Goal: Task Accomplishment & Management: Use online tool/utility

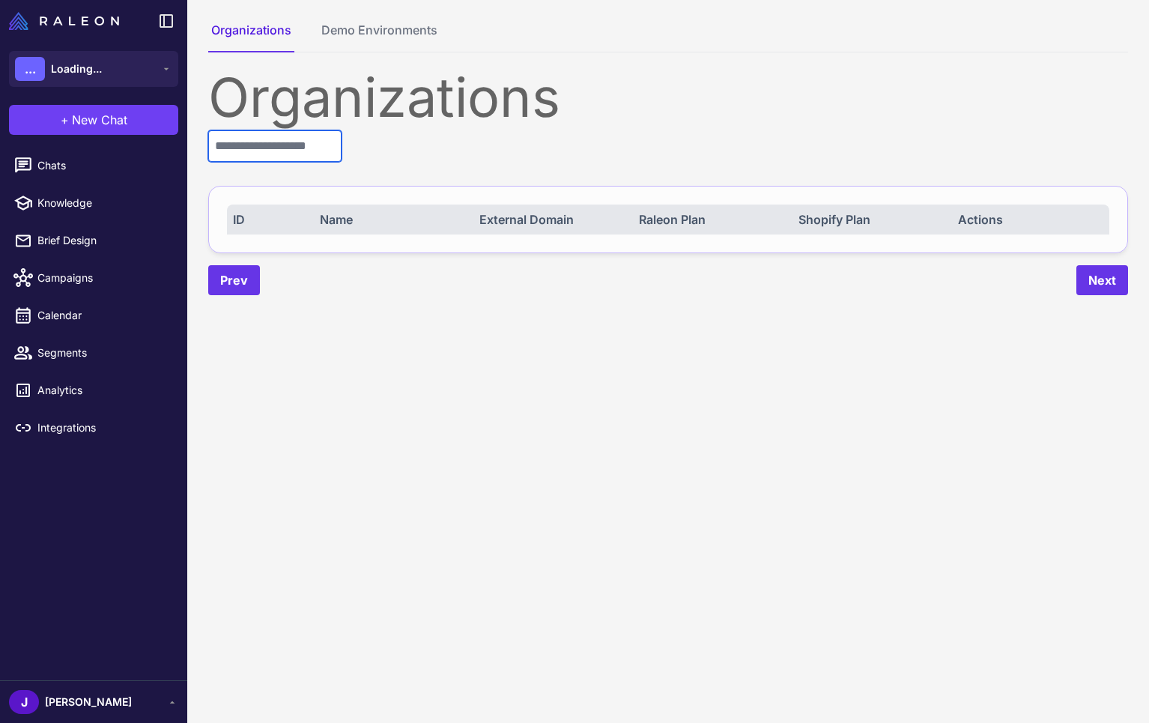
click at [291, 144] on input "text" at bounding box center [274, 145] width 133 height 31
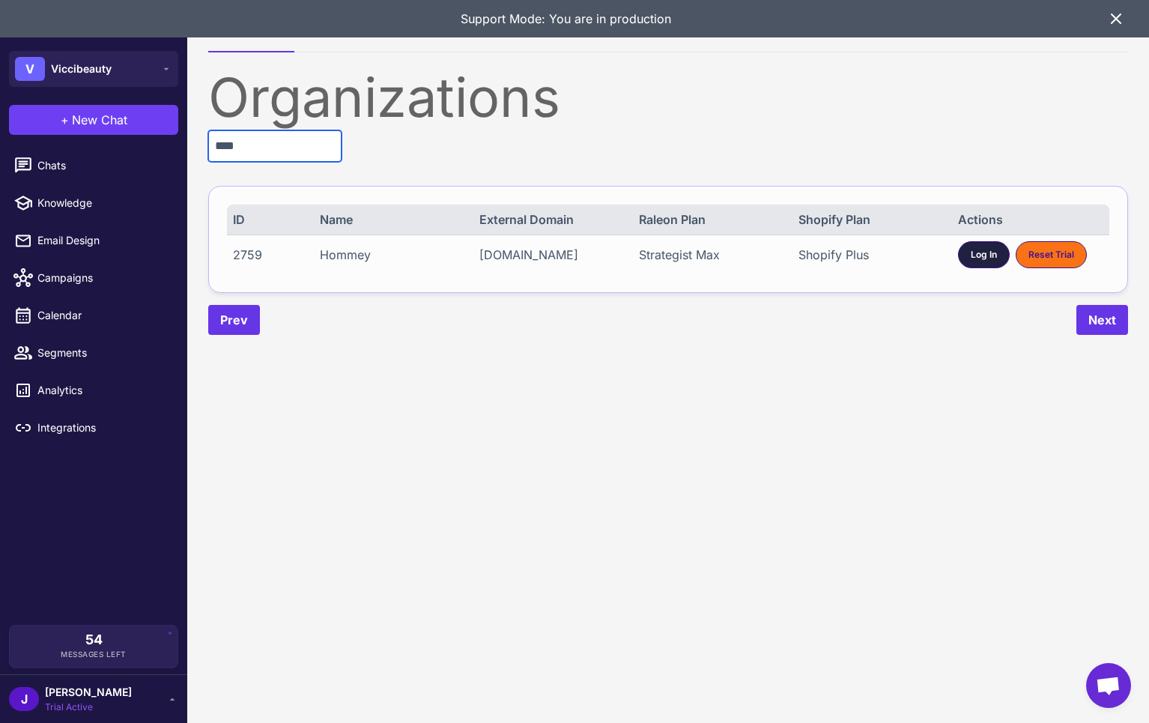
type input "****"
click at [982, 251] on div "Log In" at bounding box center [984, 254] width 52 height 27
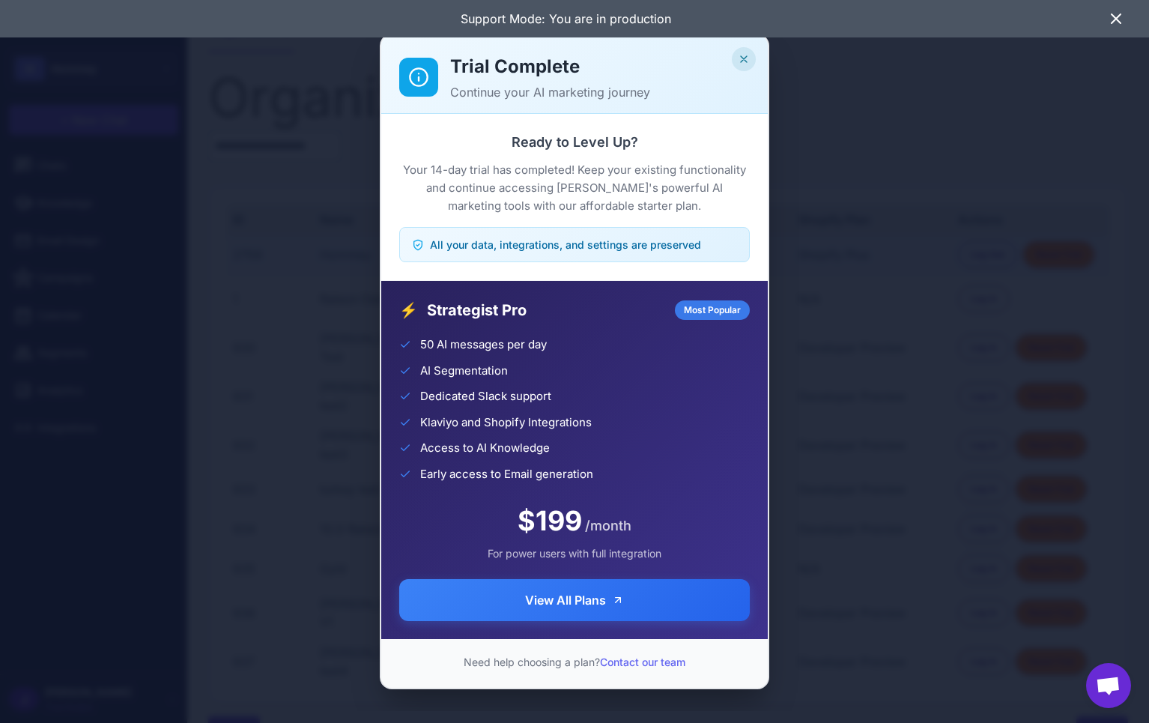
click at [745, 59] on icon "Close" at bounding box center [744, 59] width 12 height 12
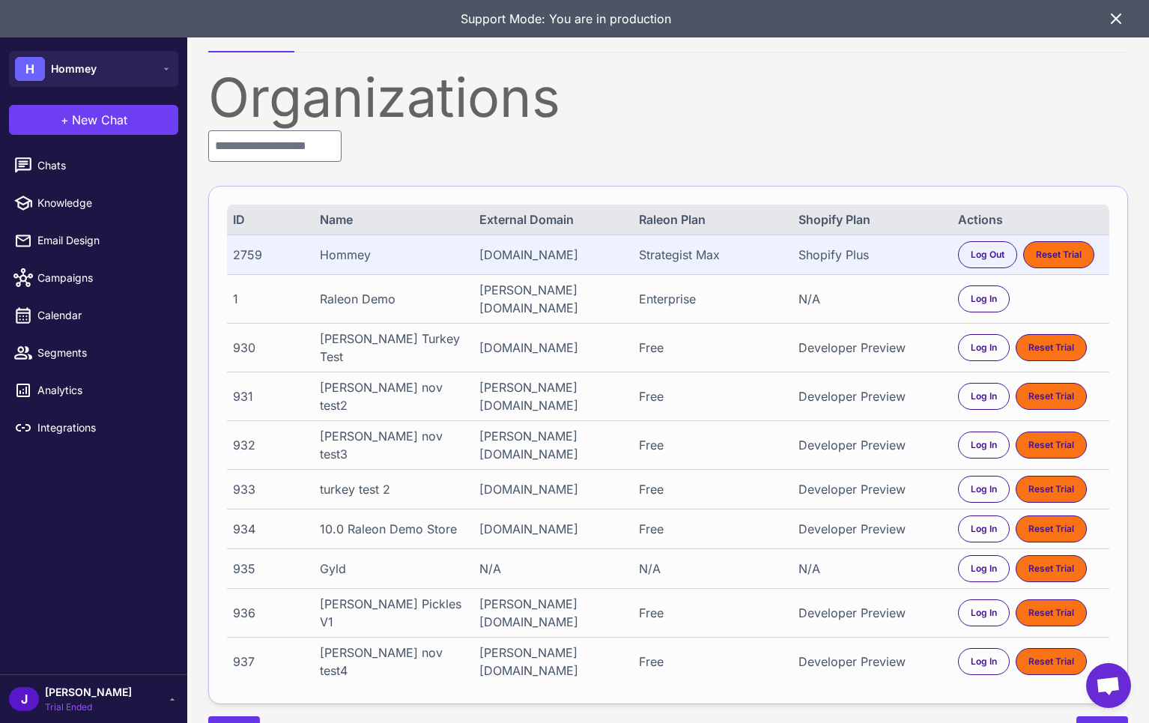
click at [1115, 20] on icon at bounding box center [1116, 18] width 9 height 9
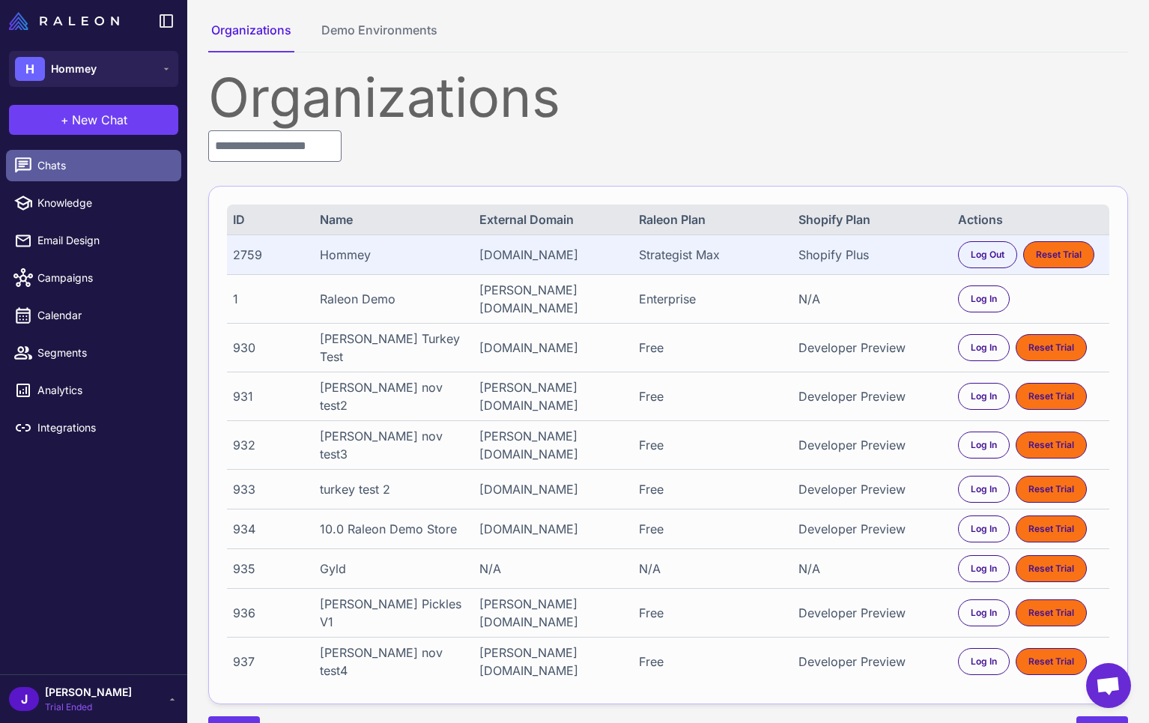
drag, startPoint x: 118, startPoint y: 177, endPoint x: 101, endPoint y: 175, distance: 16.6
click at [118, 177] on link "Chats" at bounding box center [93, 165] width 175 height 31
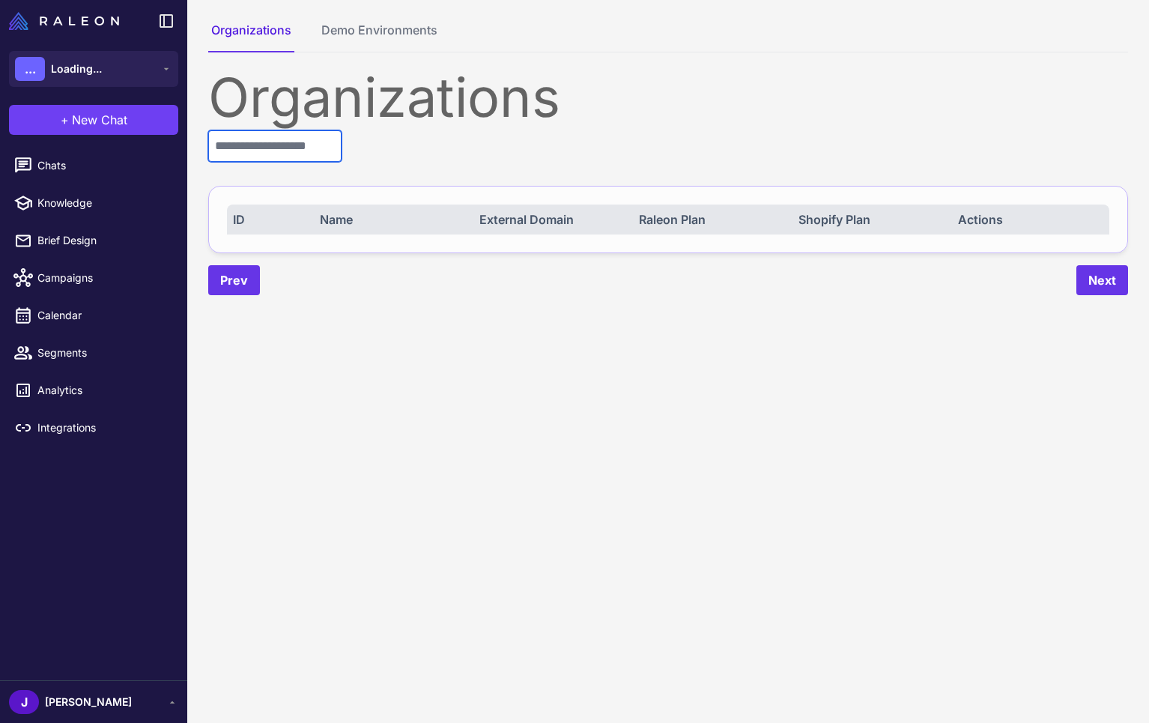
click at [308, 151] on input "text" at bounding box center [274, 145] width 133 height 31
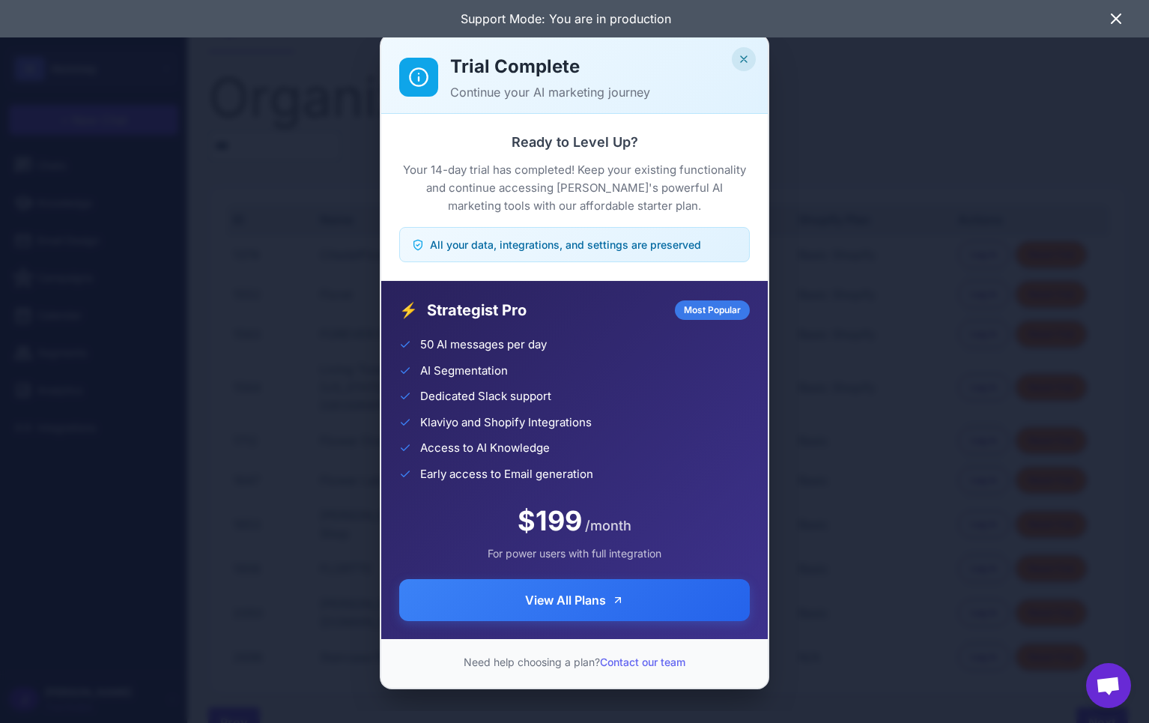
click at [749, 58] on icon "Close" at bounding box center [744, 59] width 12 height 12
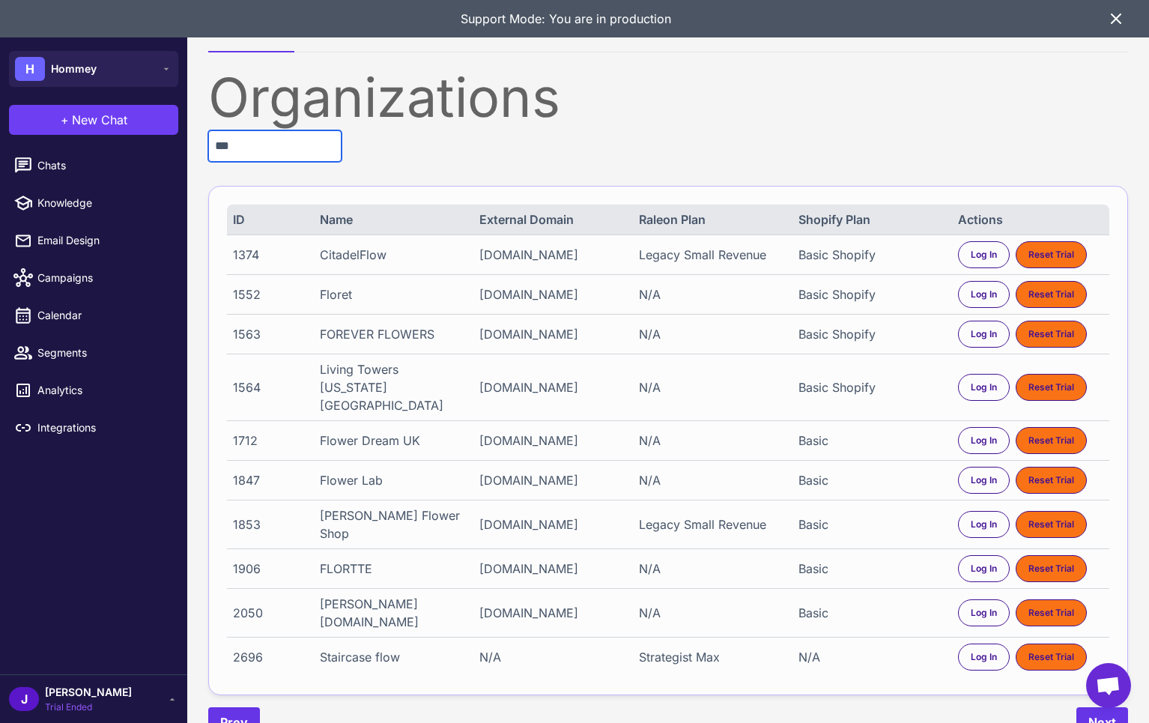
click at [270, 146] on input "***" at bounding box center [274, 145] width 133 height 31
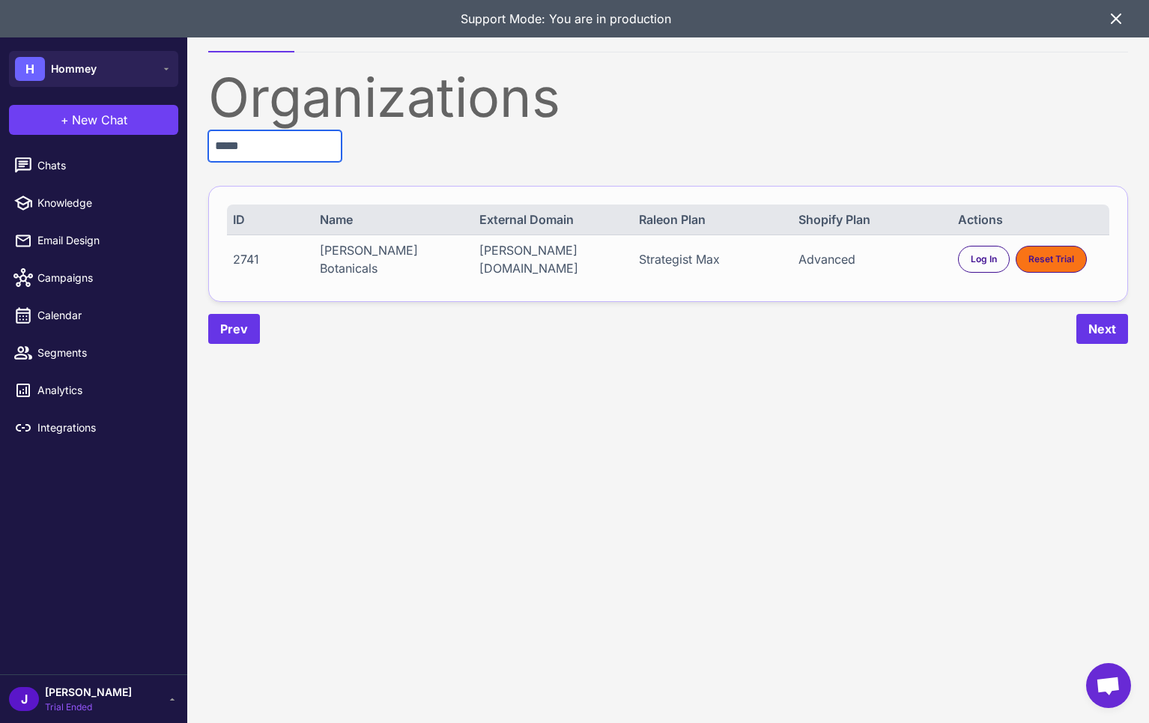
type input "*****"
click at [388, 255] on div "Flora Sophia Botanicals" at bounding box center [392, 259] width 145 height 36
click at [973, 258] on span "Log In" at bounding box center [984, 258] width 26 height 13
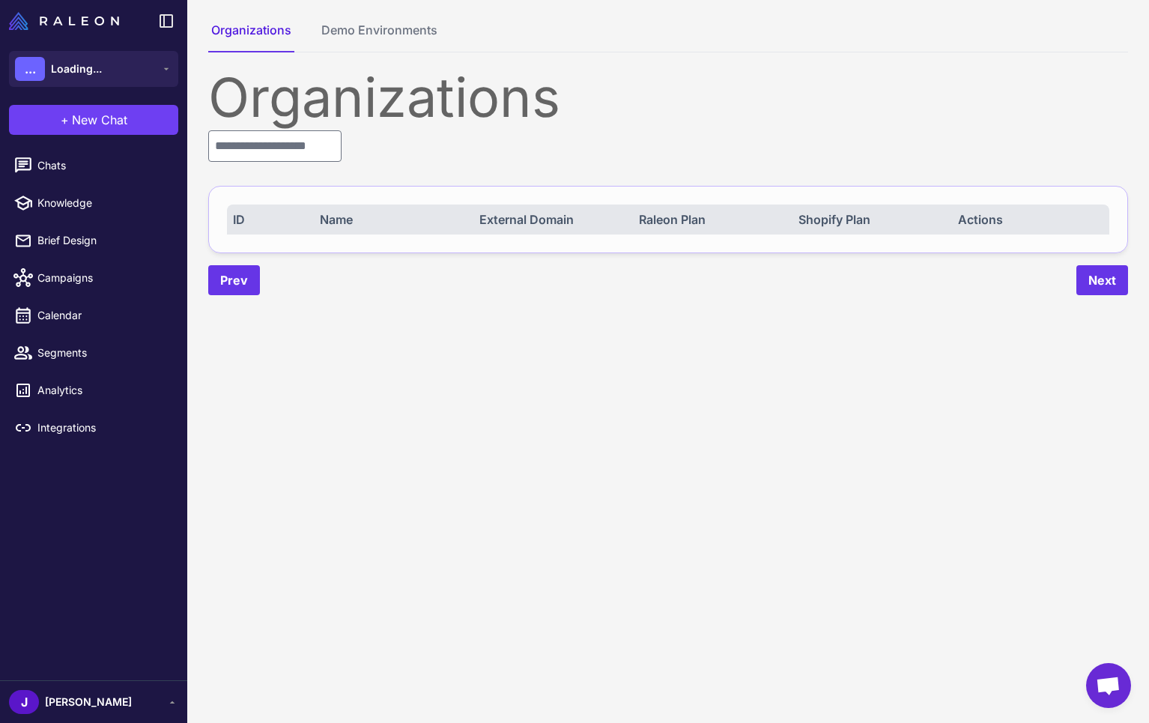
click at [57, 698] on span "[PERSON_NAME]" at bounding box center [88, 702] width 87 height 16
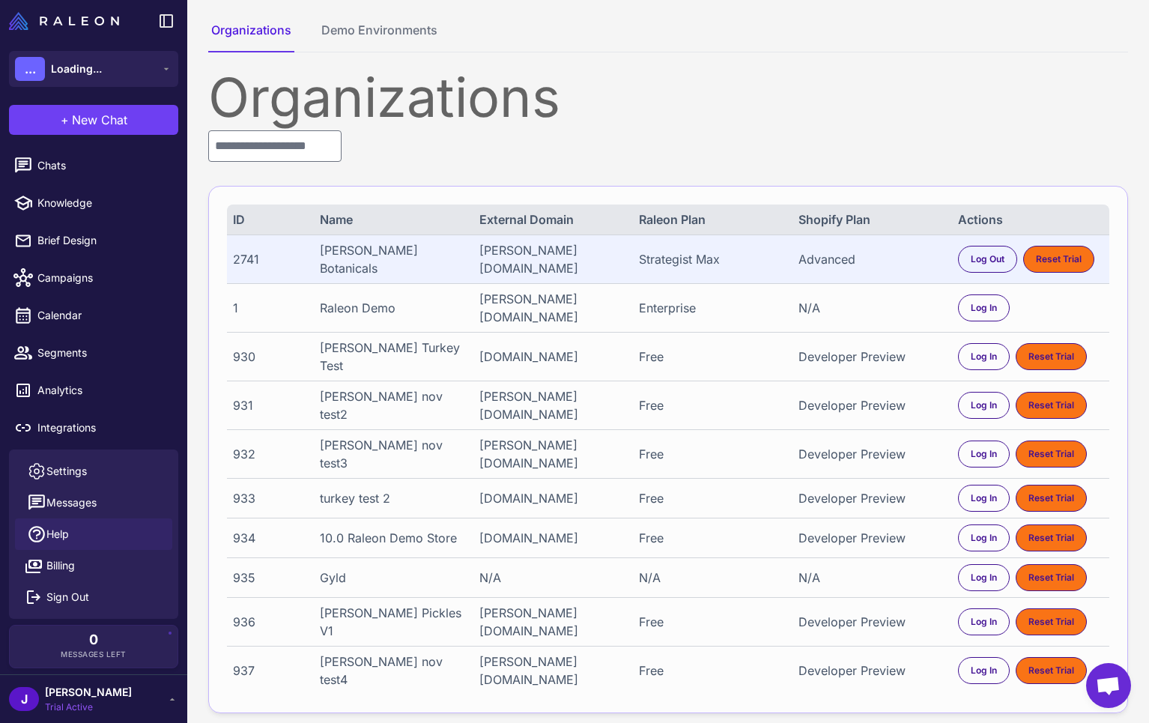
click at [54, 529] on span "Help" at bounding box center [57, 534] width 22 height 16
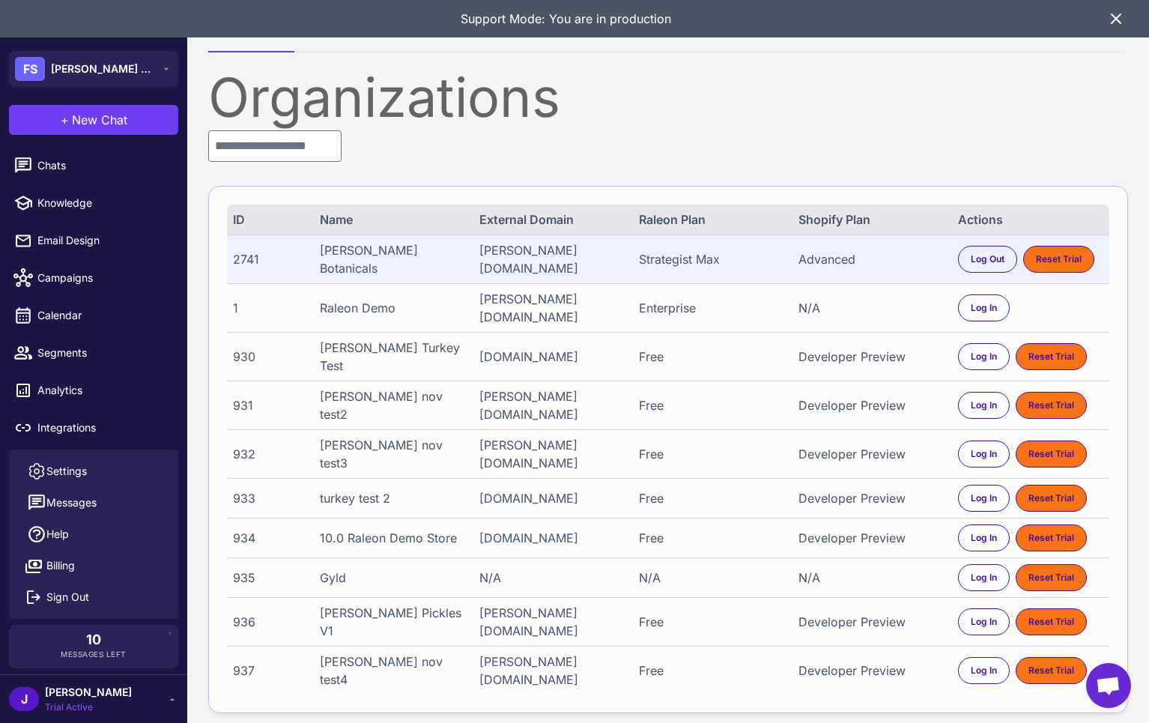
click at [73, 716] on div "J Jay Trial Active" at bounding box center [93, 698] width 187 height 49
click at [68, 463] on span "Settings" at bounding box center [66, 471] width 40 height 16
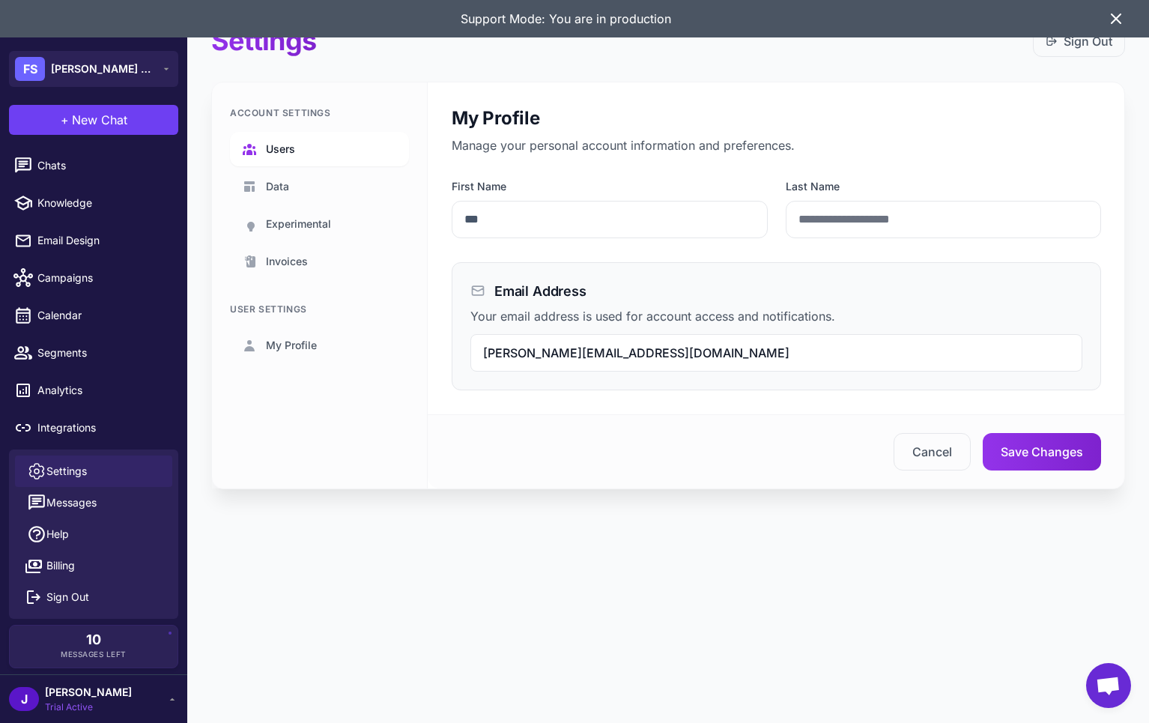
click at [291, 143] on span "Users" at bounding box center [280, 149] width 29 height 16
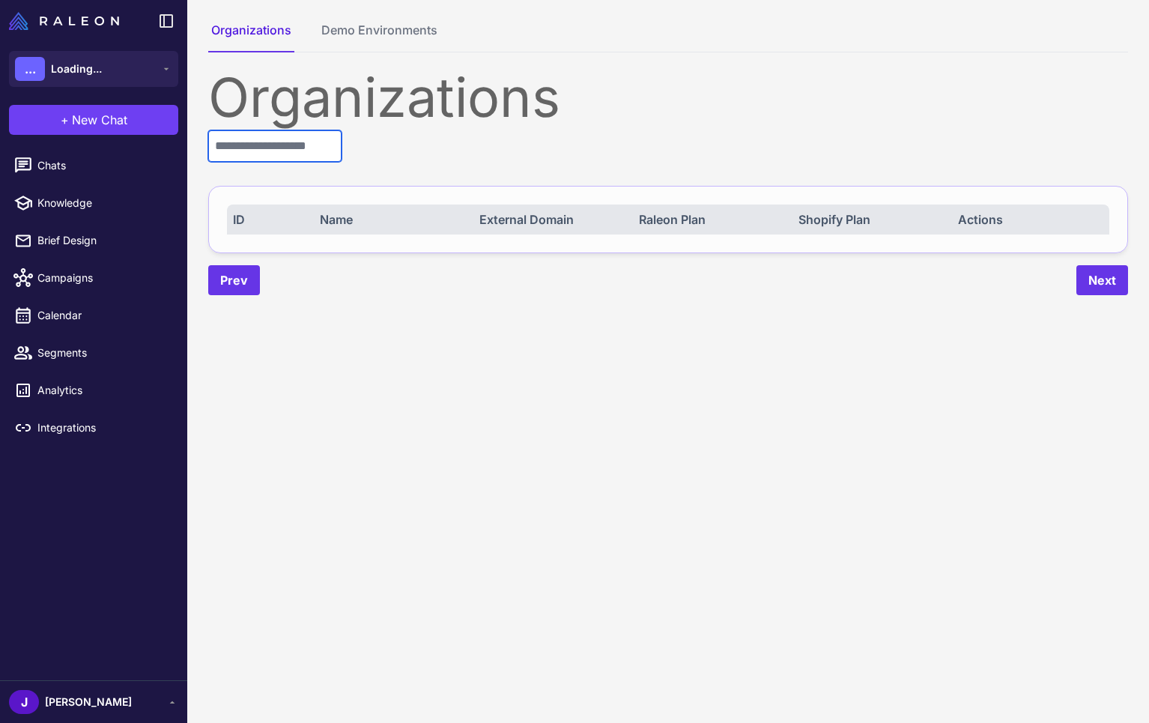
click at [254, 154] on input "text" at bounding box center [274, 145] width 133 height 31
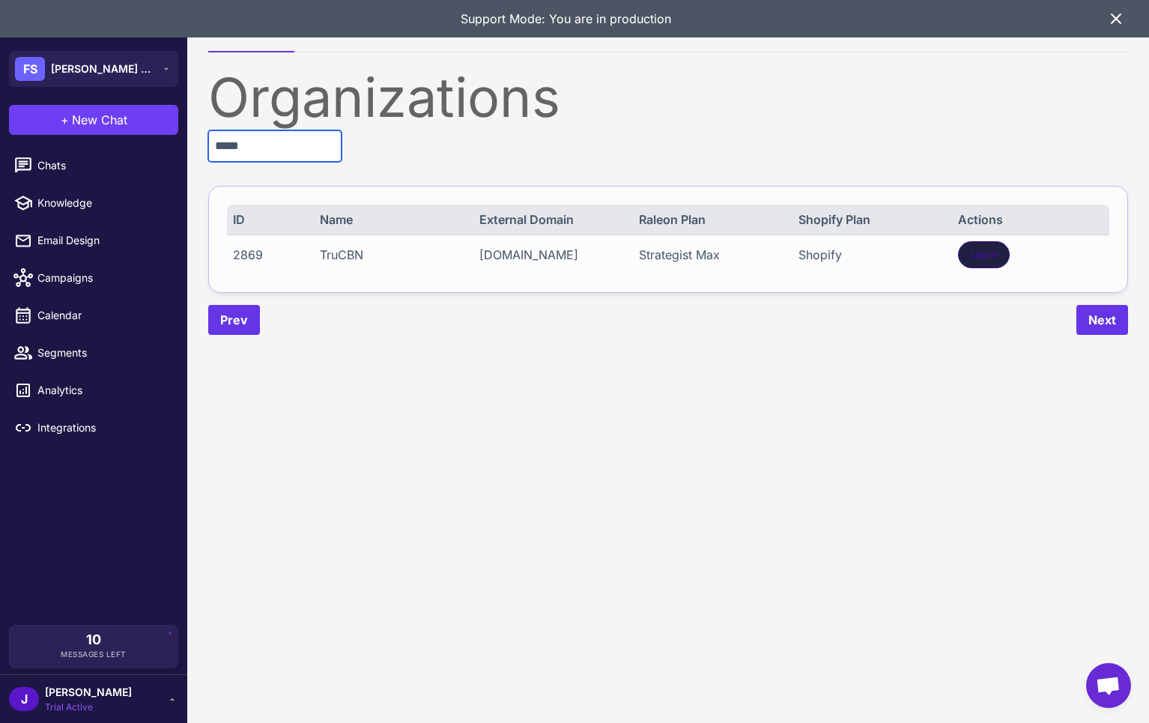
type input "*****"
click at [987, 256] on span "Log In" at bounding box center [984, 254] width 26 height 13
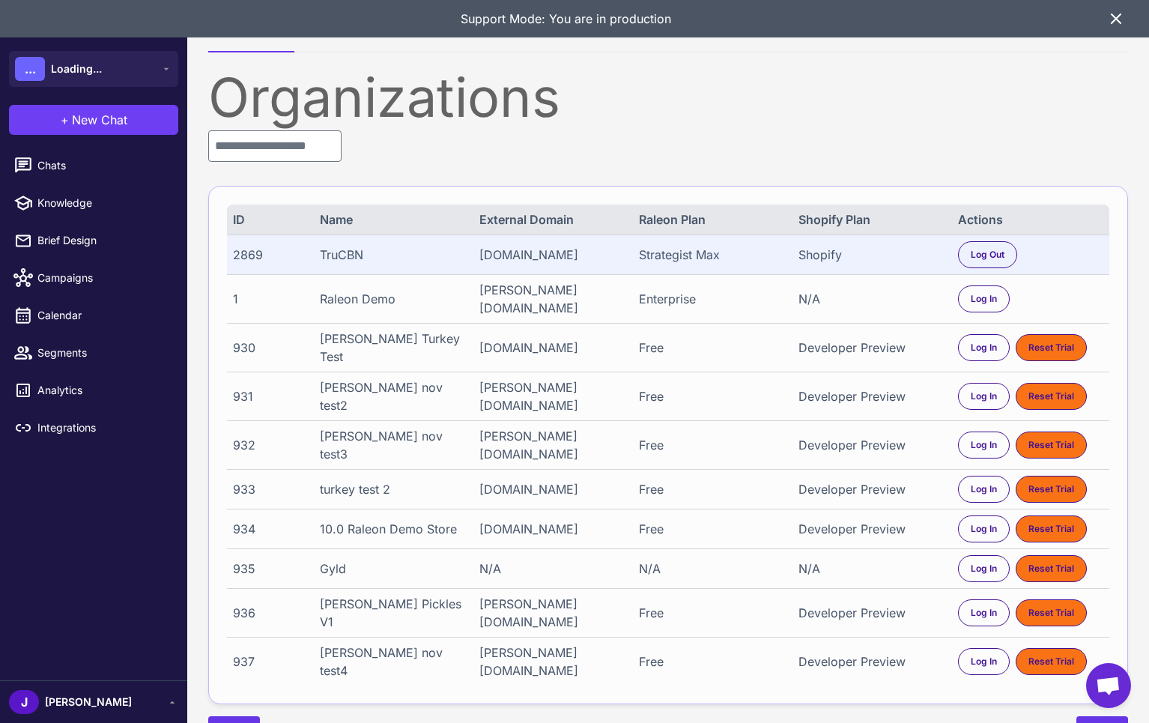
click at [52, 702] on div "[PERSON_NAME]" at bounding box center [88, 702] width 87 height 16
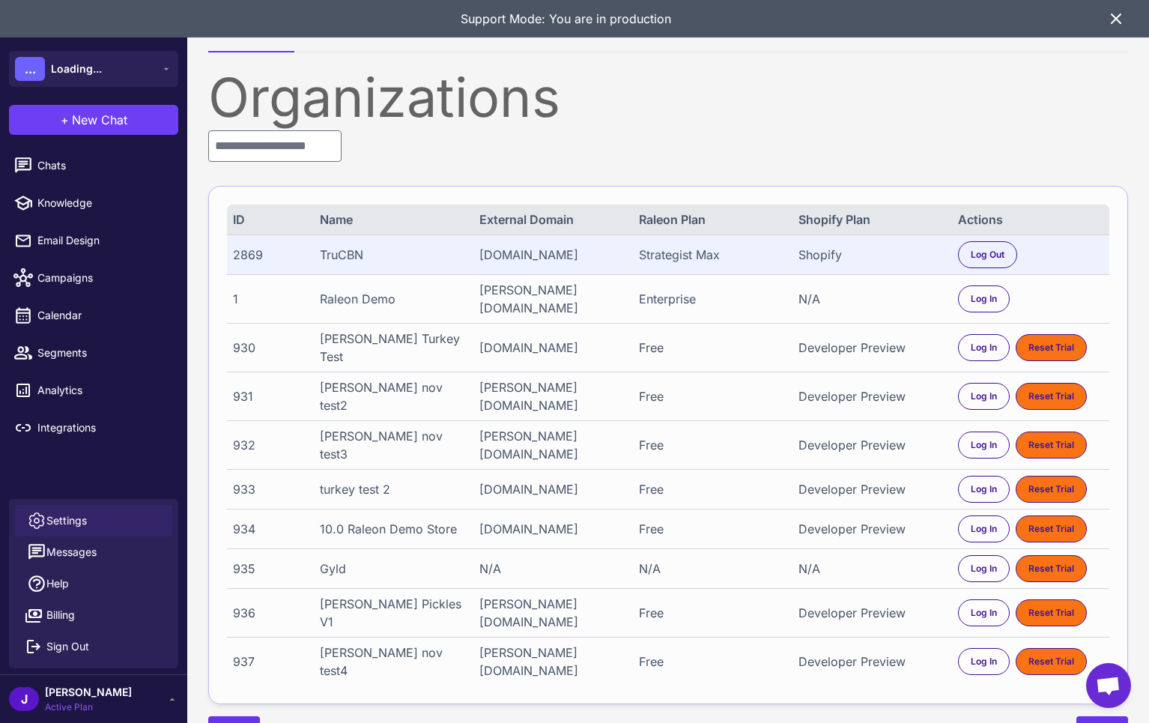
click at [74, 518] on span "Settings" at bounding box center [66, 520] width 40 height 16
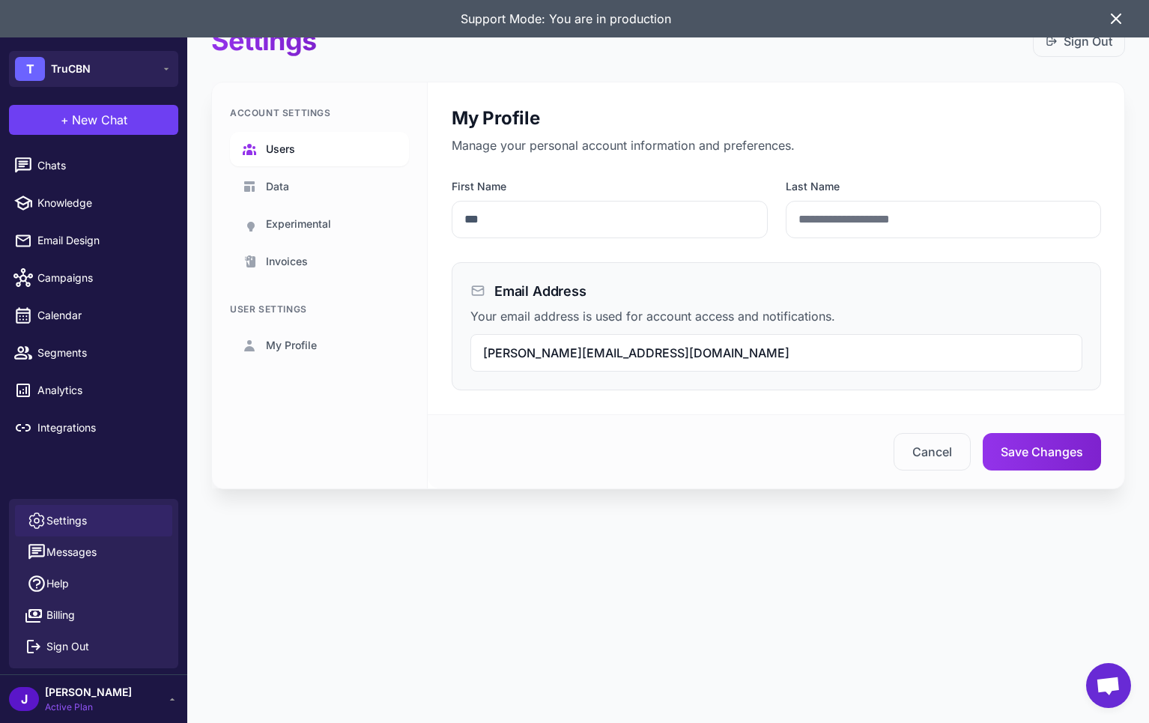
click at [304, 151] on link "Users" at bounding box center [319, 149] width 179 height 34
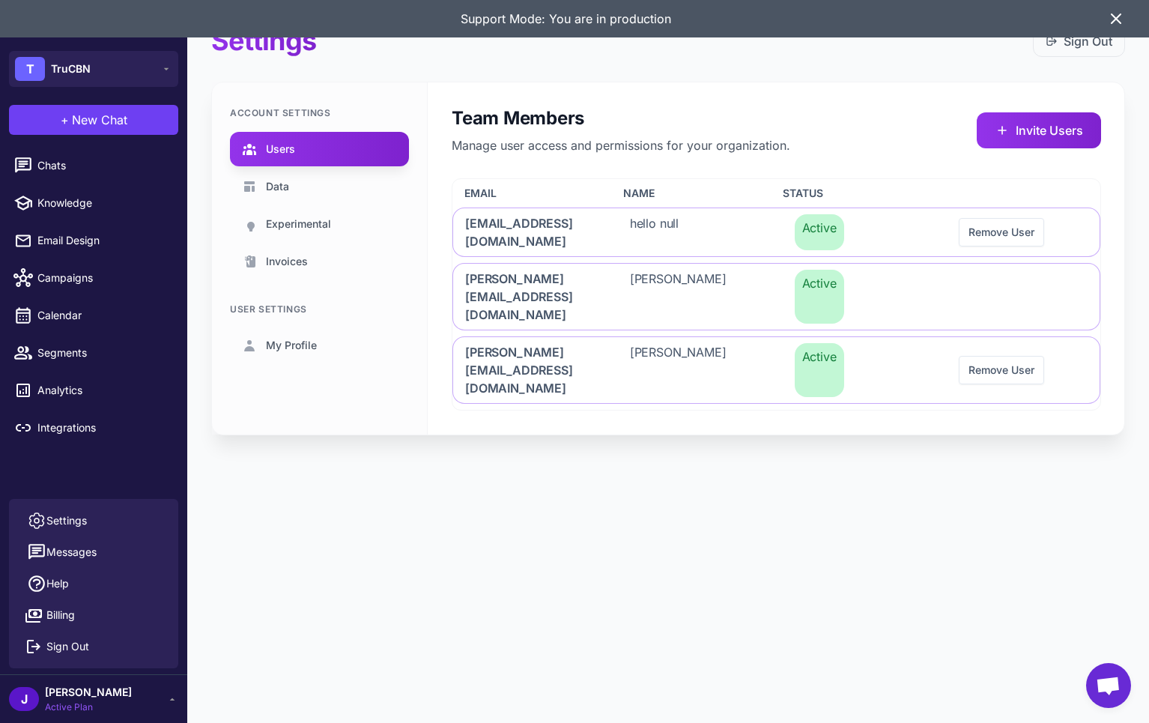
click at [557, 446] on div "Settings Sign Out Account Settings Users Data Experimental Invoices User Settin…" at bounding box center [668, 361] width 962 height 723
click at [50, 345] on span "Segments" at bounding box center [103, 353] width 132 height 16
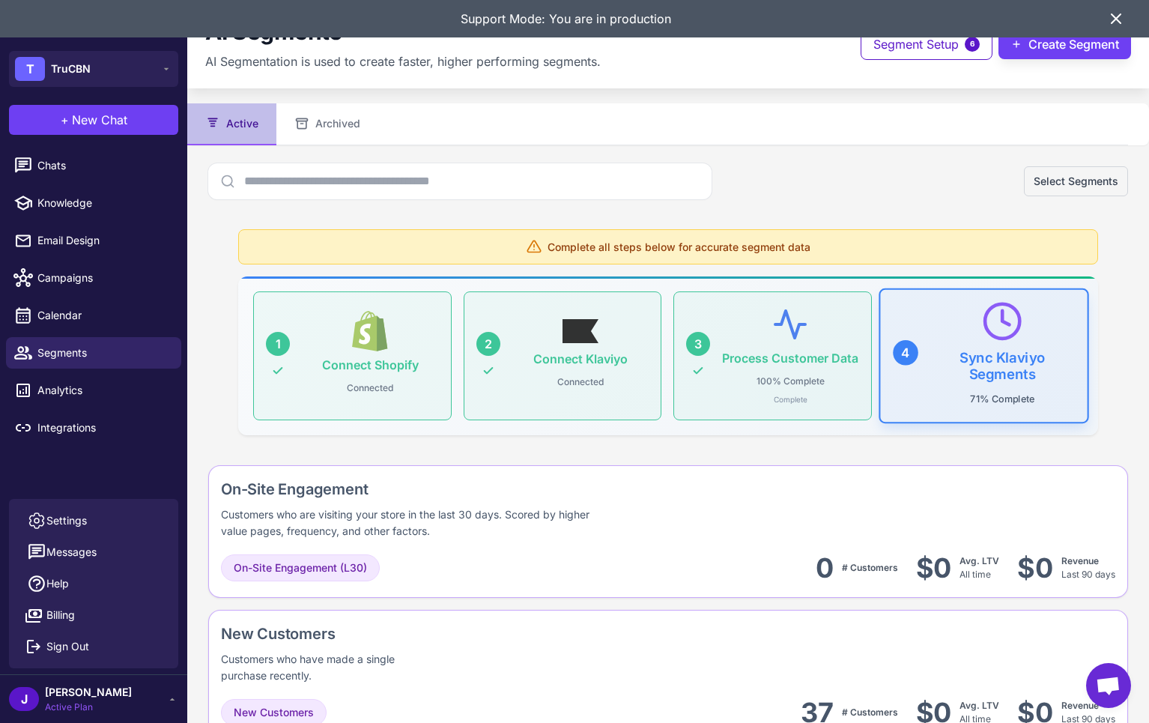
click at [1127, 6] on div "Support Mode: You are in production" at bounding box center [574, 18] width 1149 height 37
click at [1121, 17] on icon at bounding box center [1116, 19] width 18 height 18
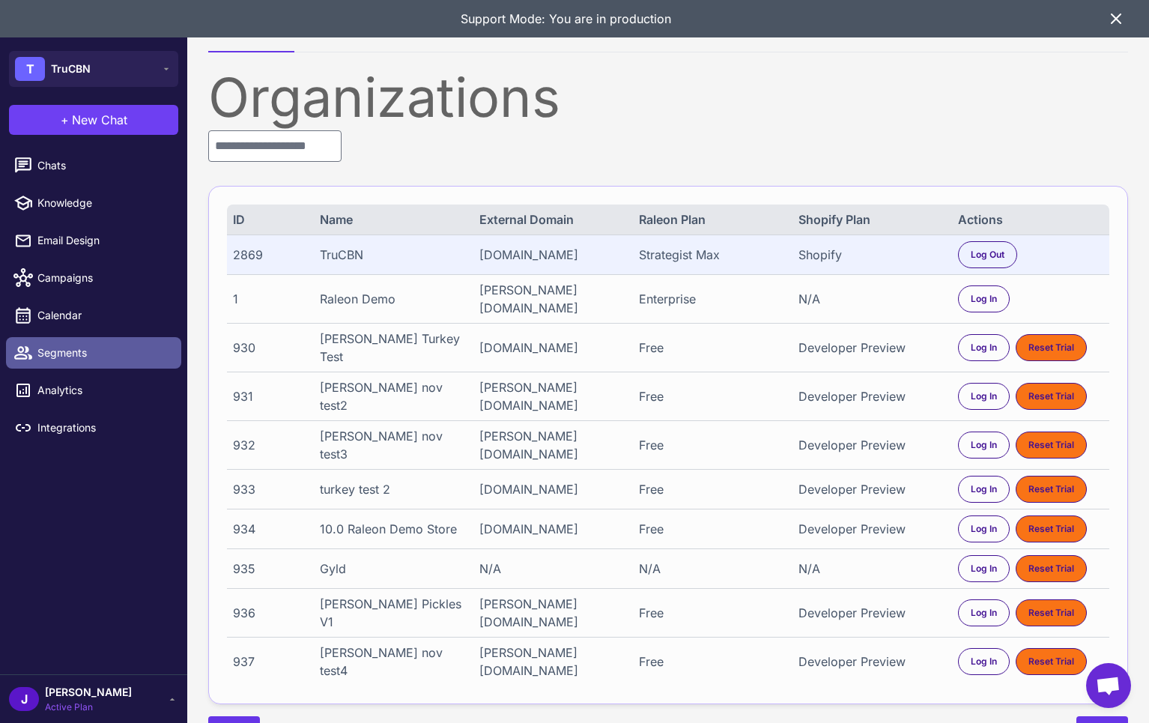
click at [10, 354] on link "Segments" at bounding box center [93, 352] width 175 height 31
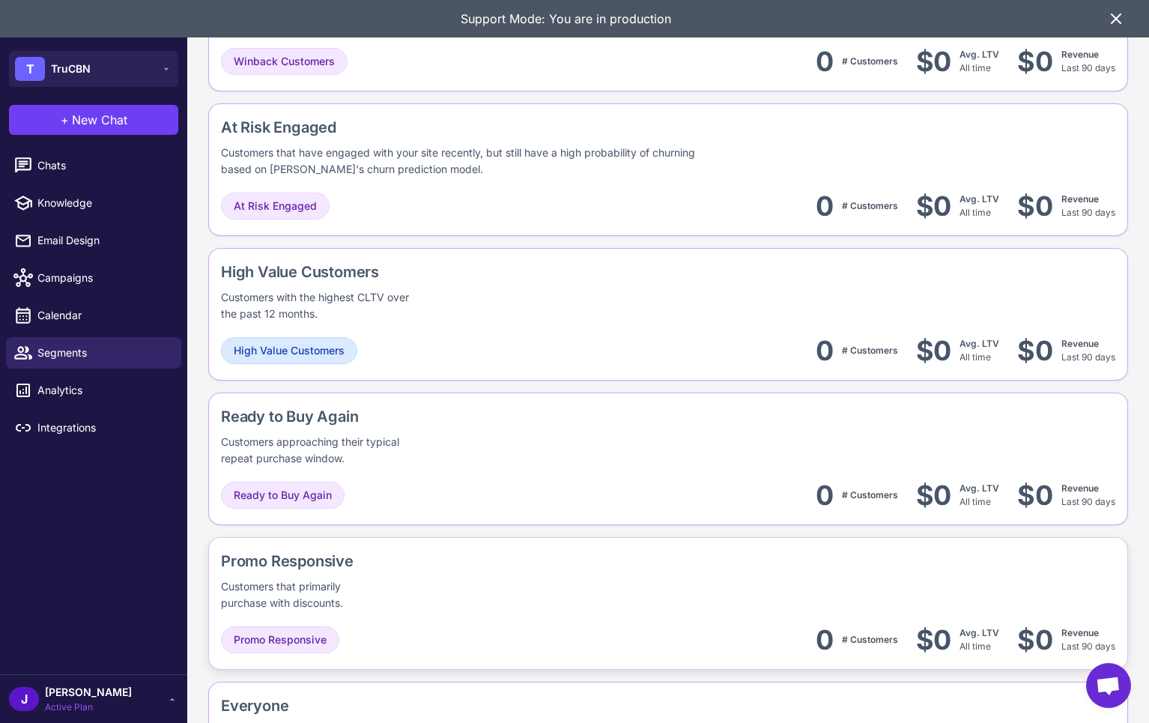
scroll to position [949, 0]
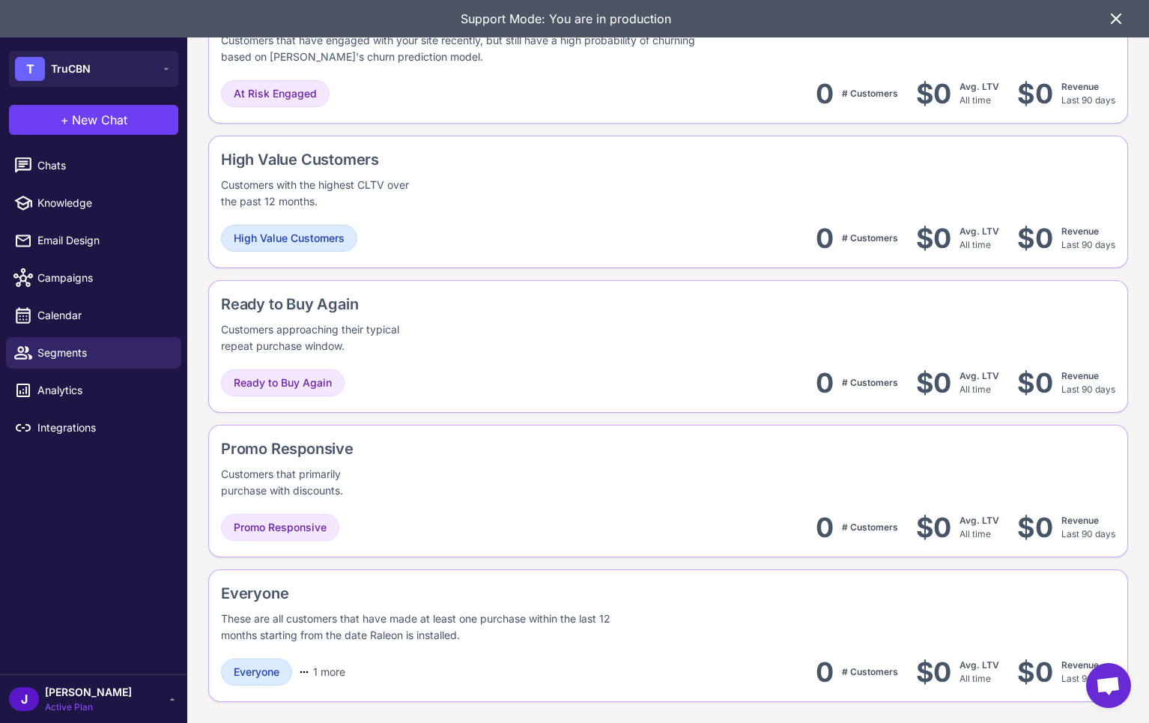
click at [1121, 17] on icon at bounding box center [1116, 19] width 18 height 18
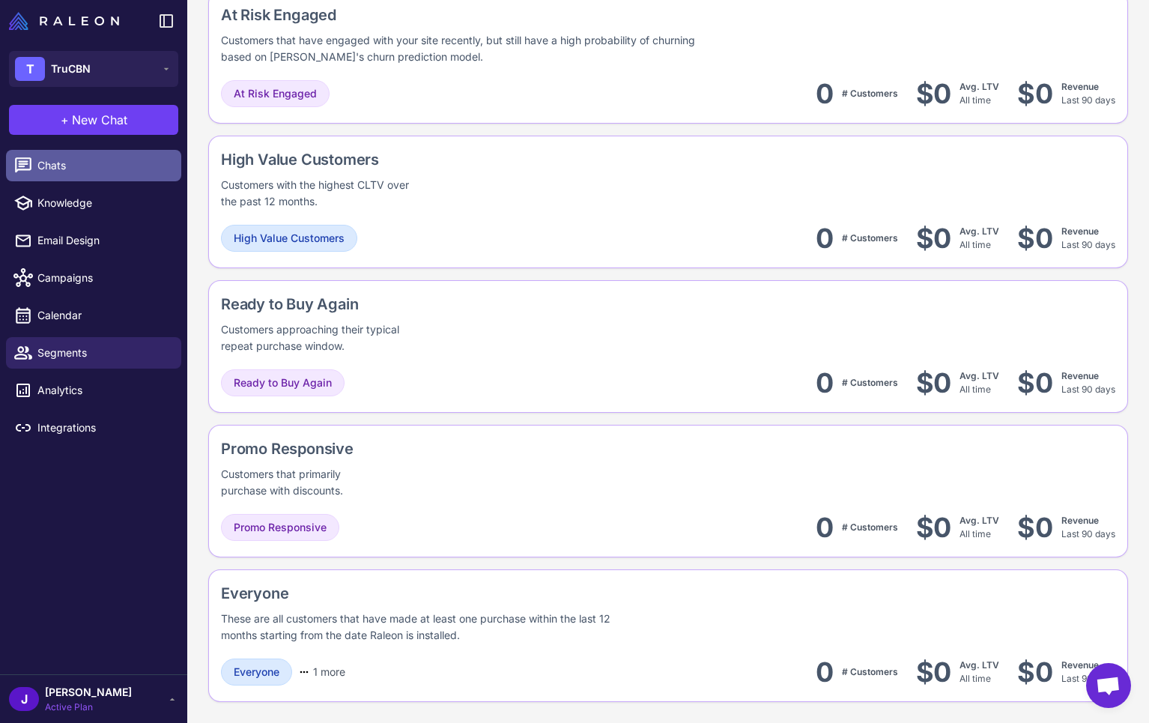
click at [61, 158] on span "Chats" at bounding box center [103, 165] width 132 height 16
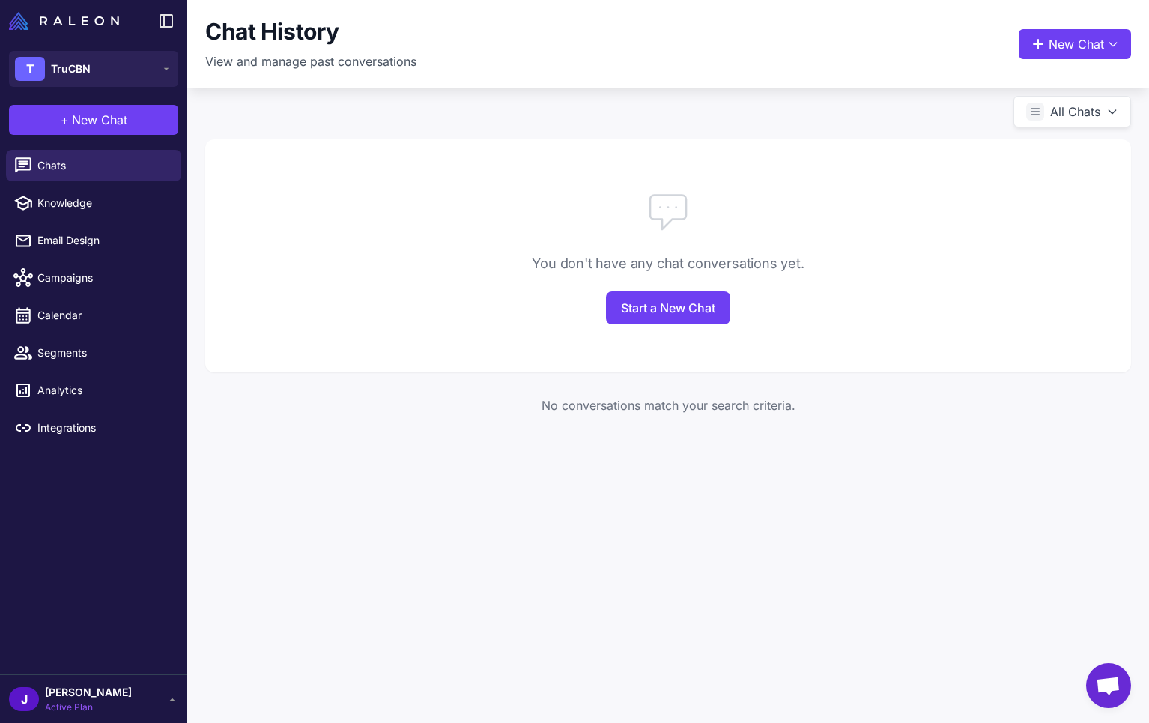
click at [606, 562] on div "Chat History View and manage past conversations New Chat All Chats You don't ha…" at bounding box center [668, 361] width 962 height 723
click at [360, 451] on div "You don't have any chat conversations yet. Start a New Chat No conversations ma…" at bounding box center [668, 279] width 962 height 353
click at [75, 347] on span "Segments" at bounding box center [103, 353] width 132 height 16
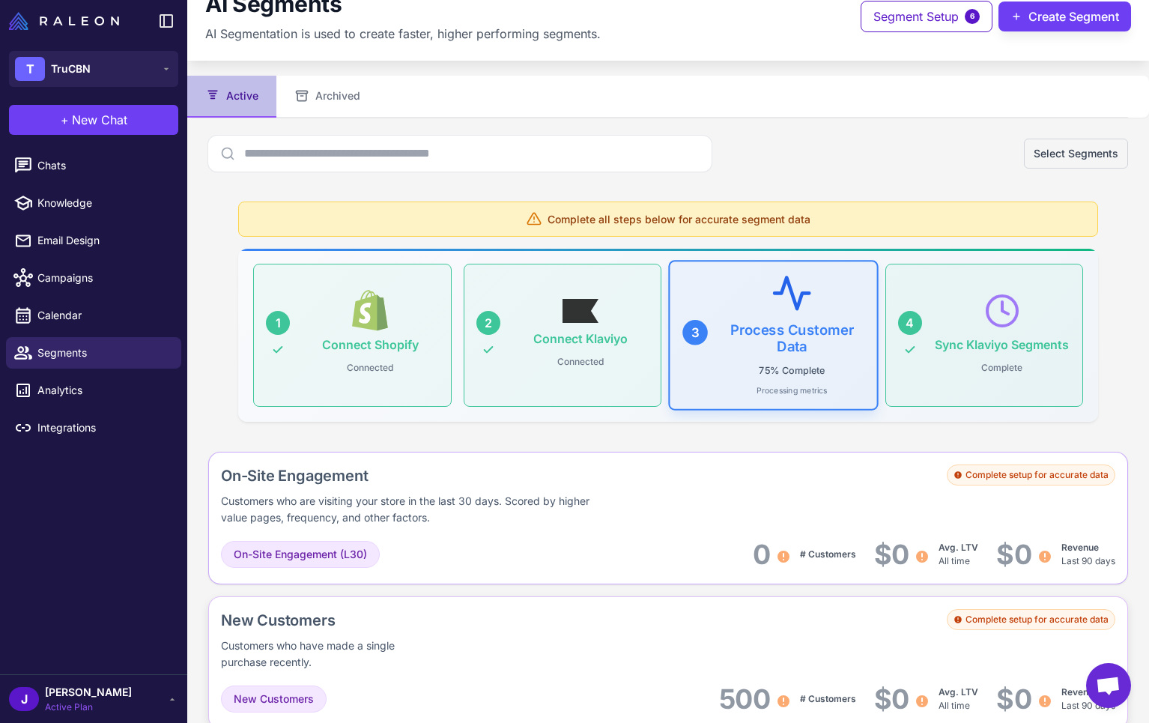
scroll to position [25, 0]
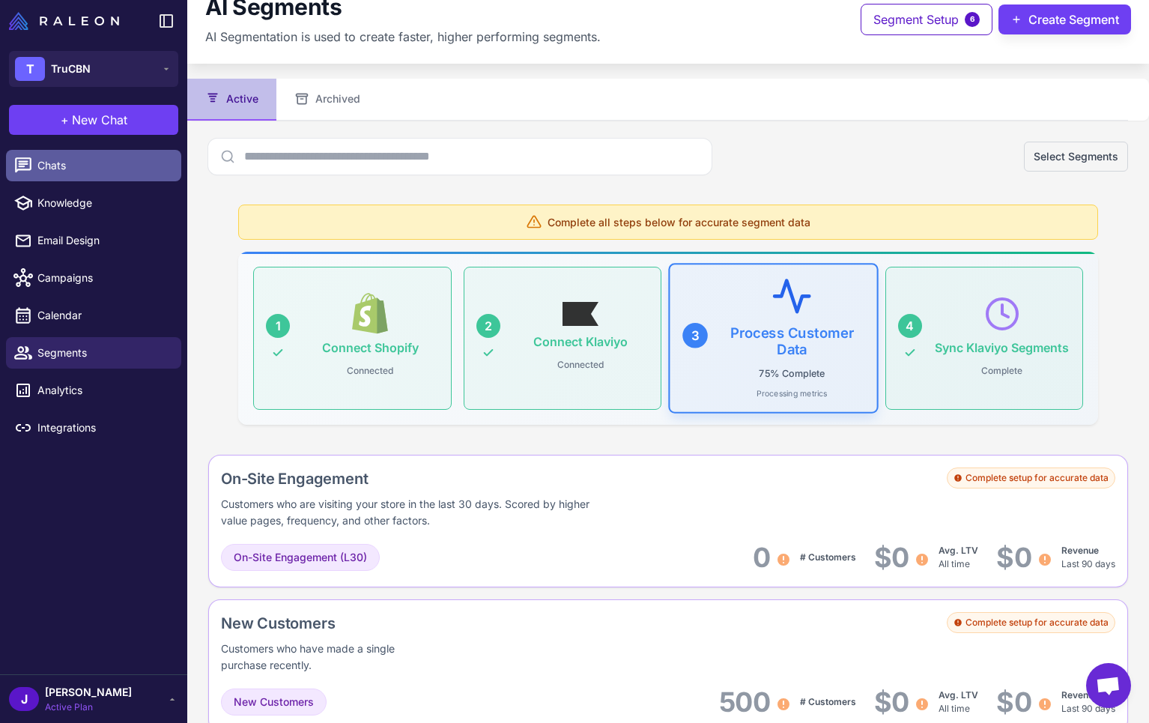
click at [61, 157] on span "Chats" at bounding box center [103, 165] width 132 height 16
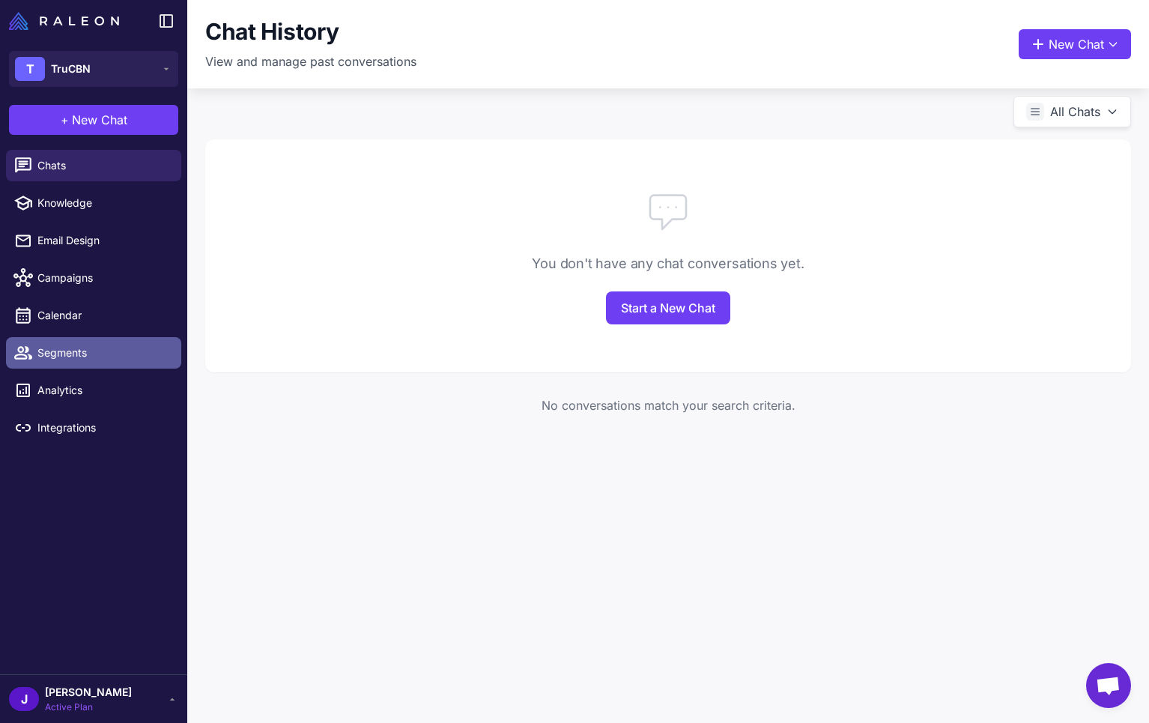
drag, startPoint x: 68, startPoint y: 354, endPoint x: 75, endPoint y: 360, distance: 9.0
click at [67, 353] on span "Segments" at bounding box center [103, 353] width 132 height 16
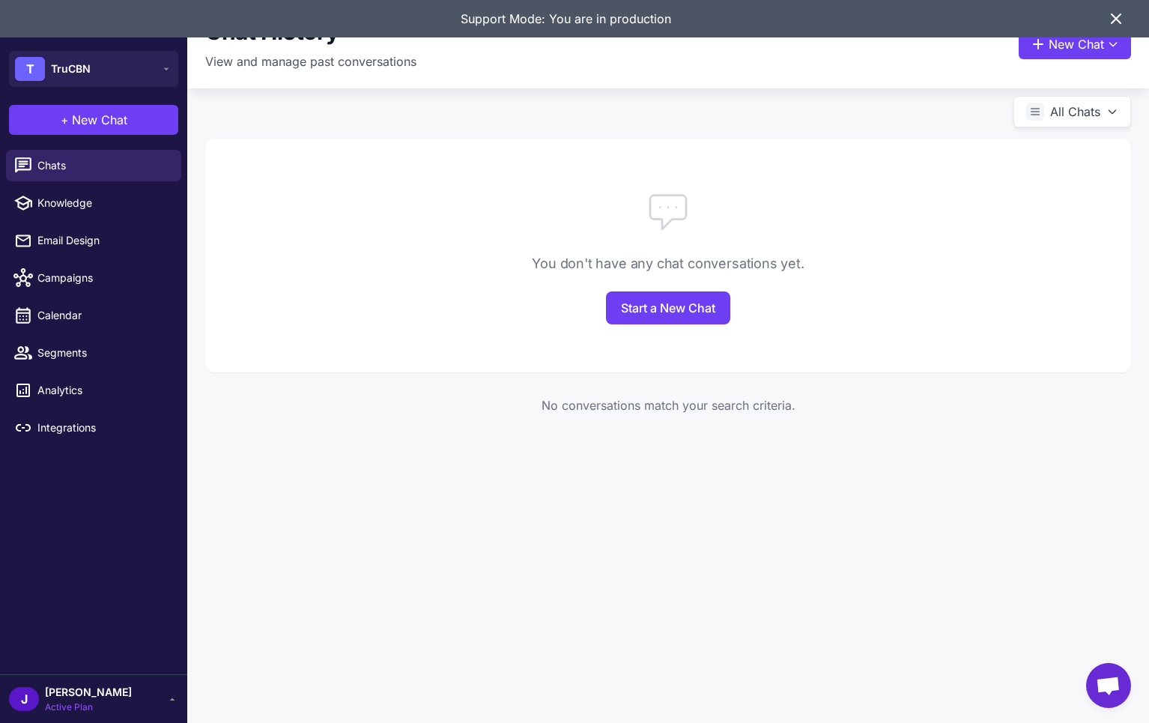
click at [1115, 11] on icon at bounding box center [1116, 19] width 18 height 18
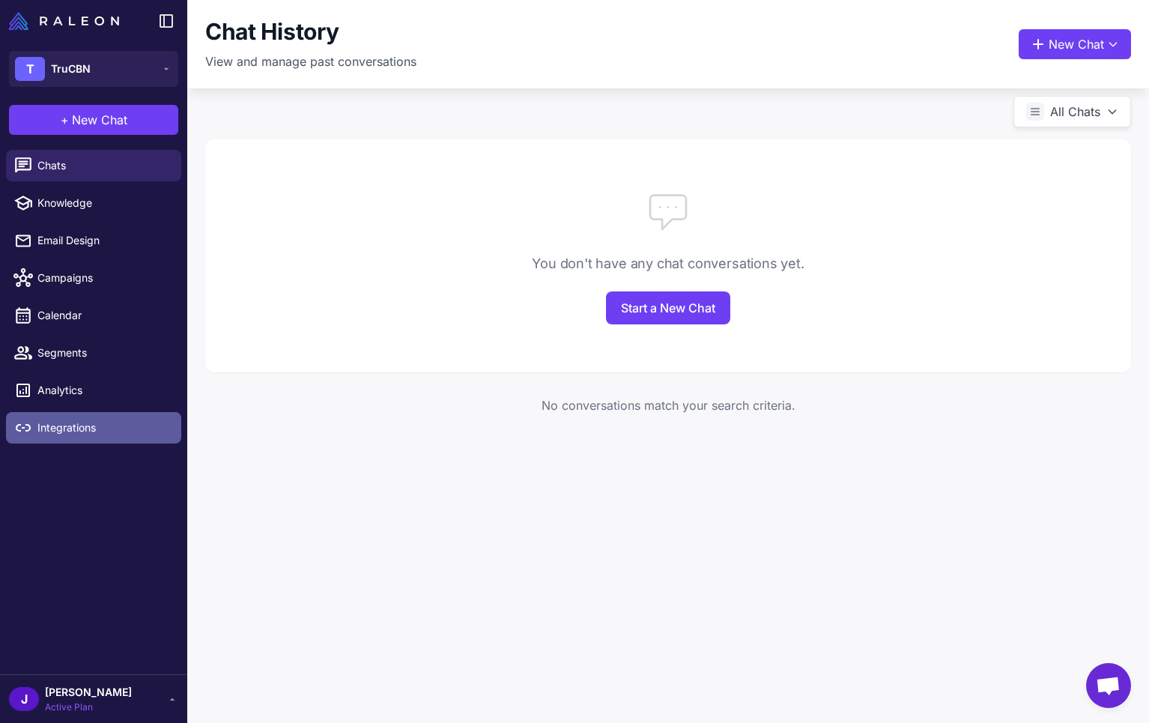
drag, startPoint x: 85, startPoint y: 351, endPoint x: 177, endPoint y: 418, distance: 113.7
click at [85, 351] on span "Segments" at bounding box center [103, 353] width 132 height 16
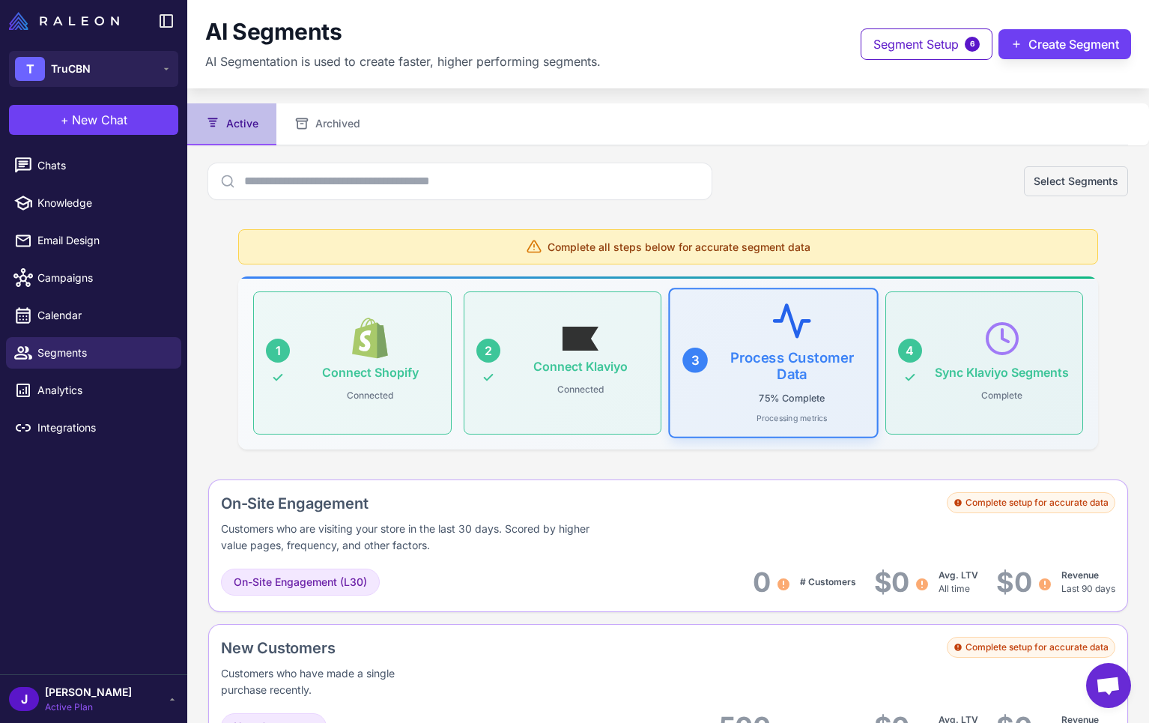
click at [104, 702] on div "J Jay Active Plan" at bounding box center [93, 699] width 169 height 30
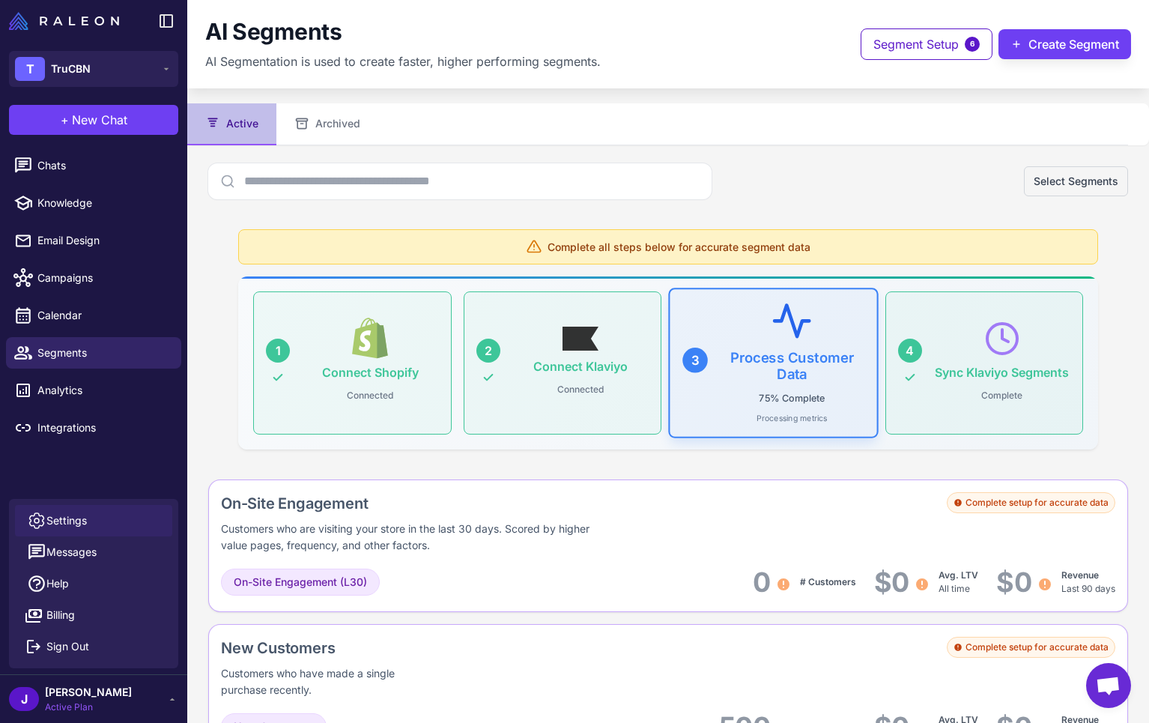
click at [67, 518] on span "Settings" at bounding box center [66, 520] width 40 height 16
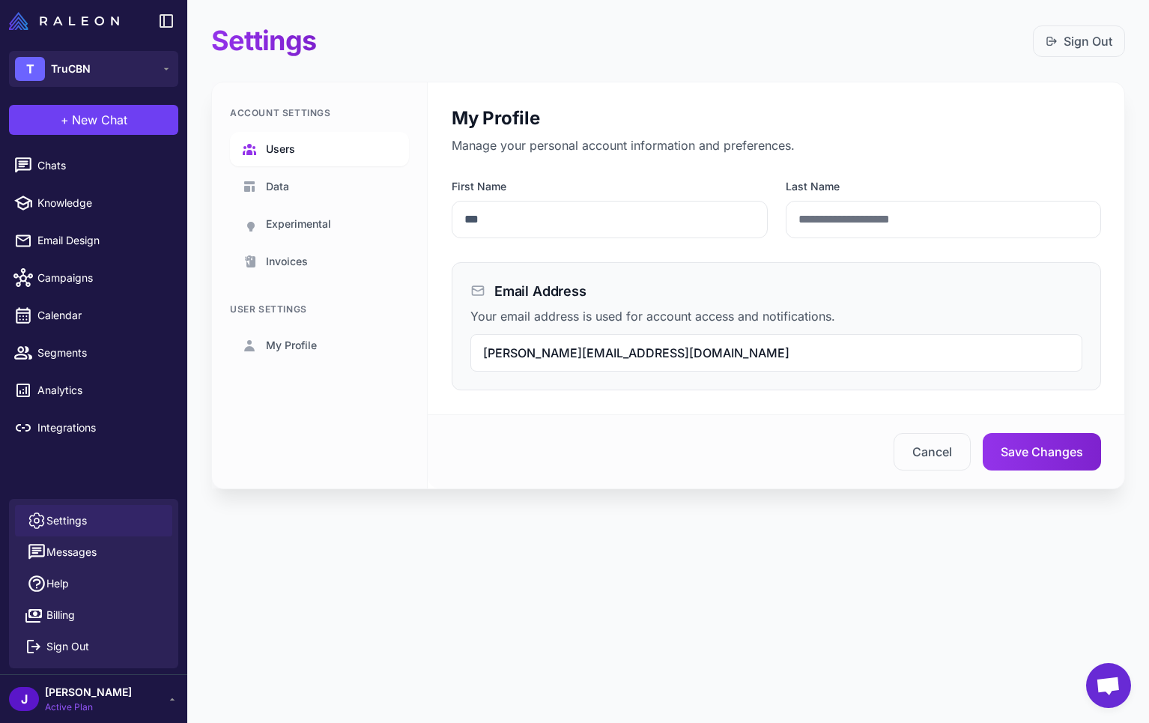
click at [292, 139] on link "Users" at bounding box center [319, 149] width 179 height 34
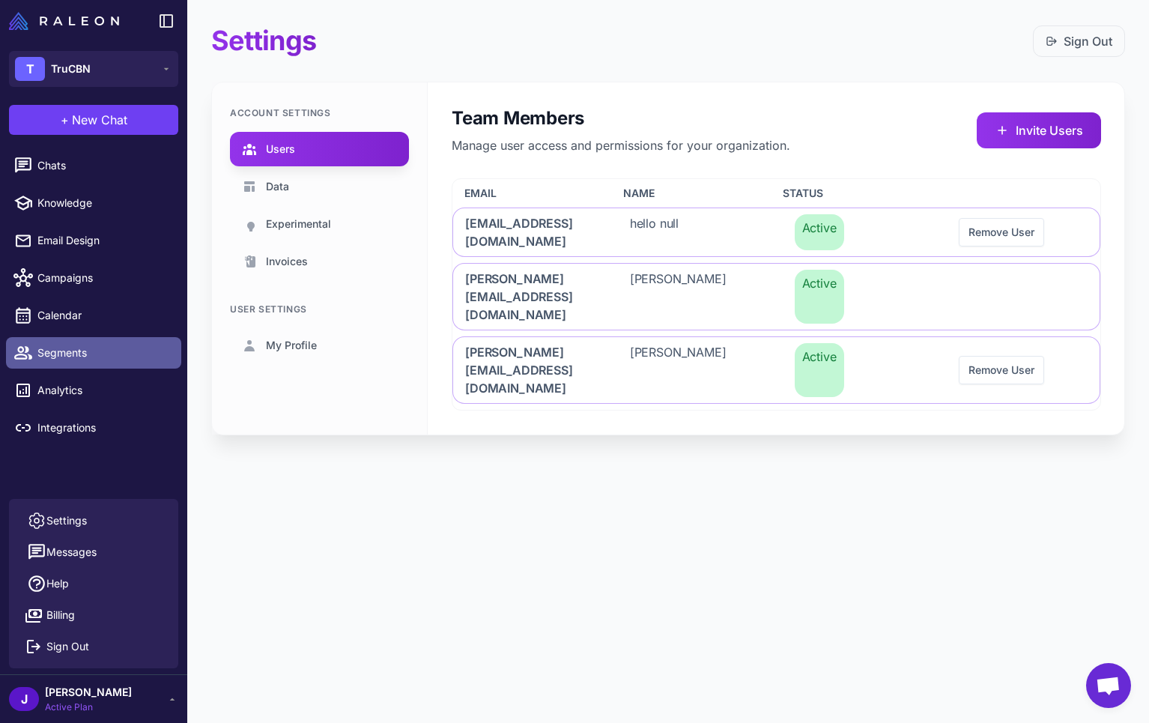
click at [72, 349] on span "Segments" at bounding box center [103, 353] width 132 height 16
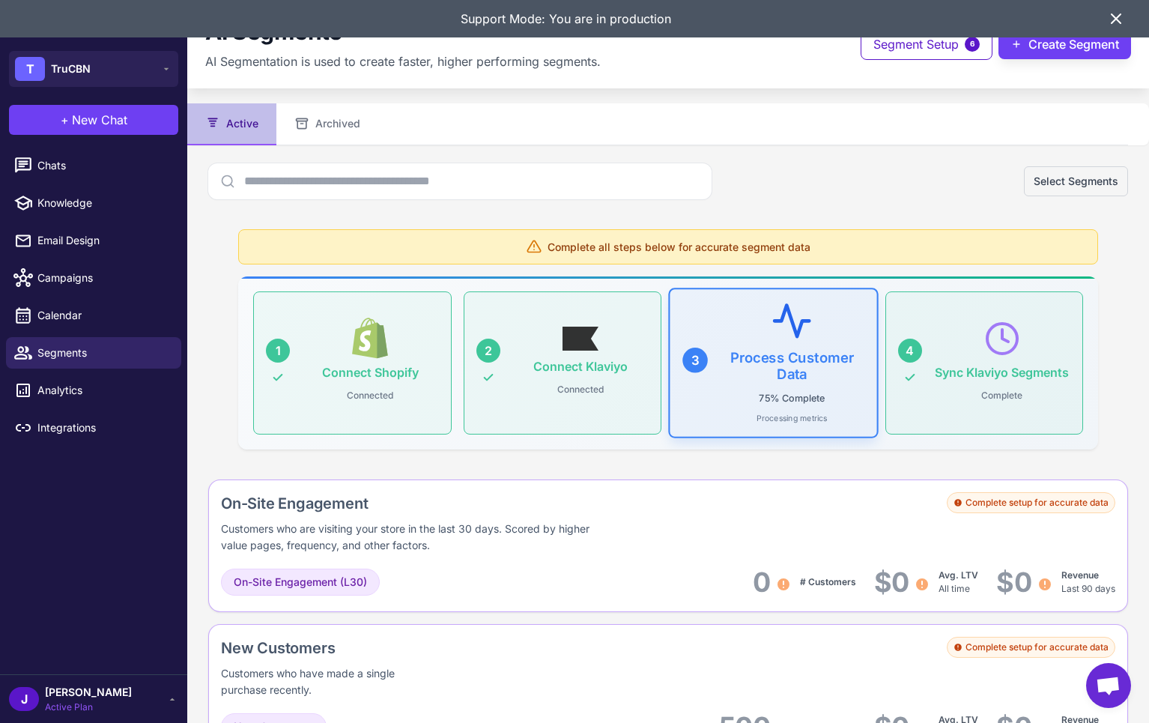
click at [775, 458] on div "Complete all steps below for accurate segment data 1 Connect Shopify Connected …" at bounding box center [668, 339] width 884 height 244
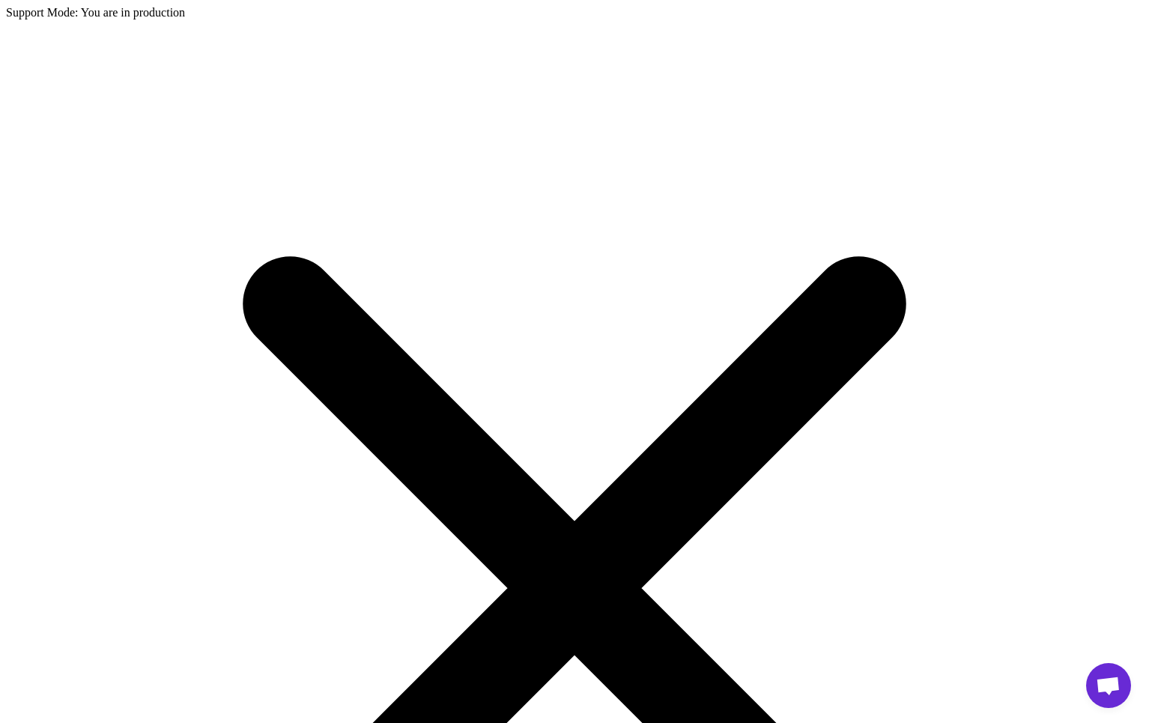
click at [1111, 21] on icon at bounding box center [574, 587] width 1137 height 1137
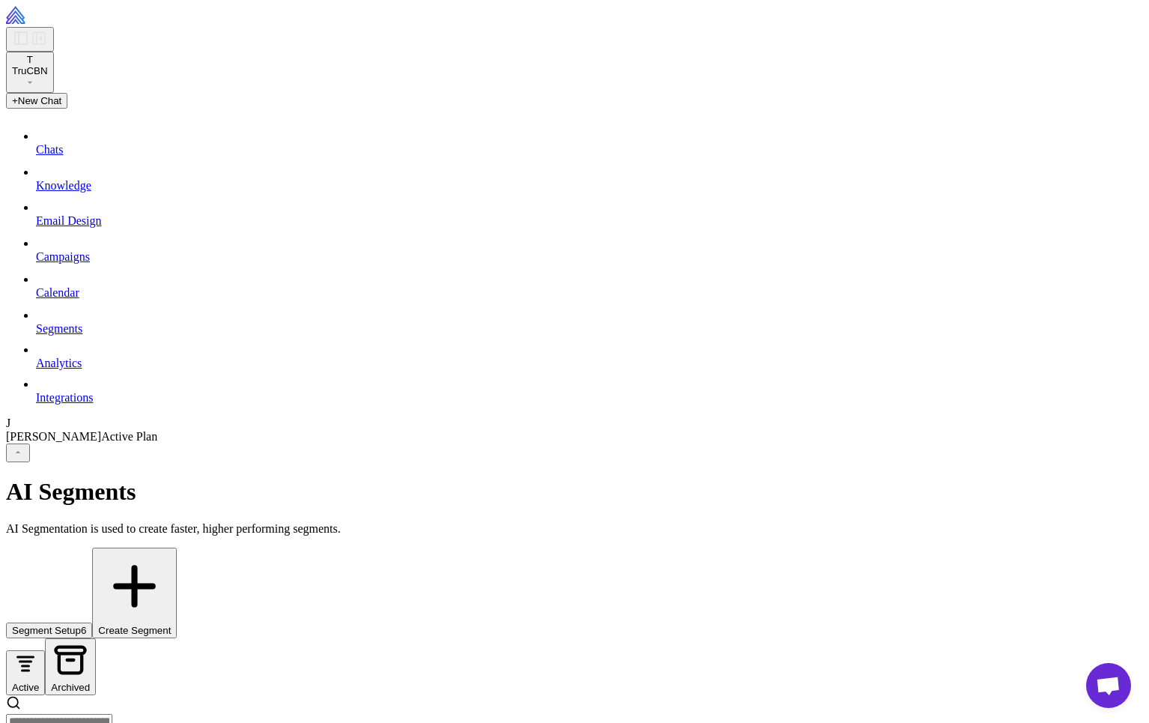
scroll to position [1211, 0]
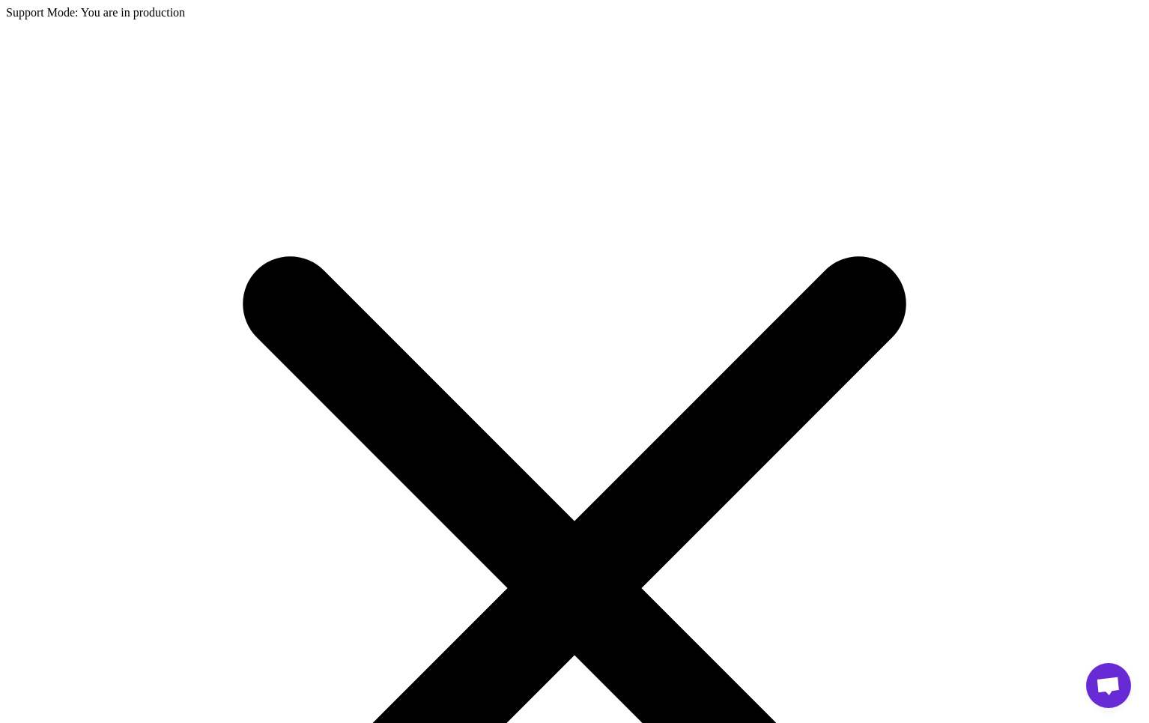
type input "****"
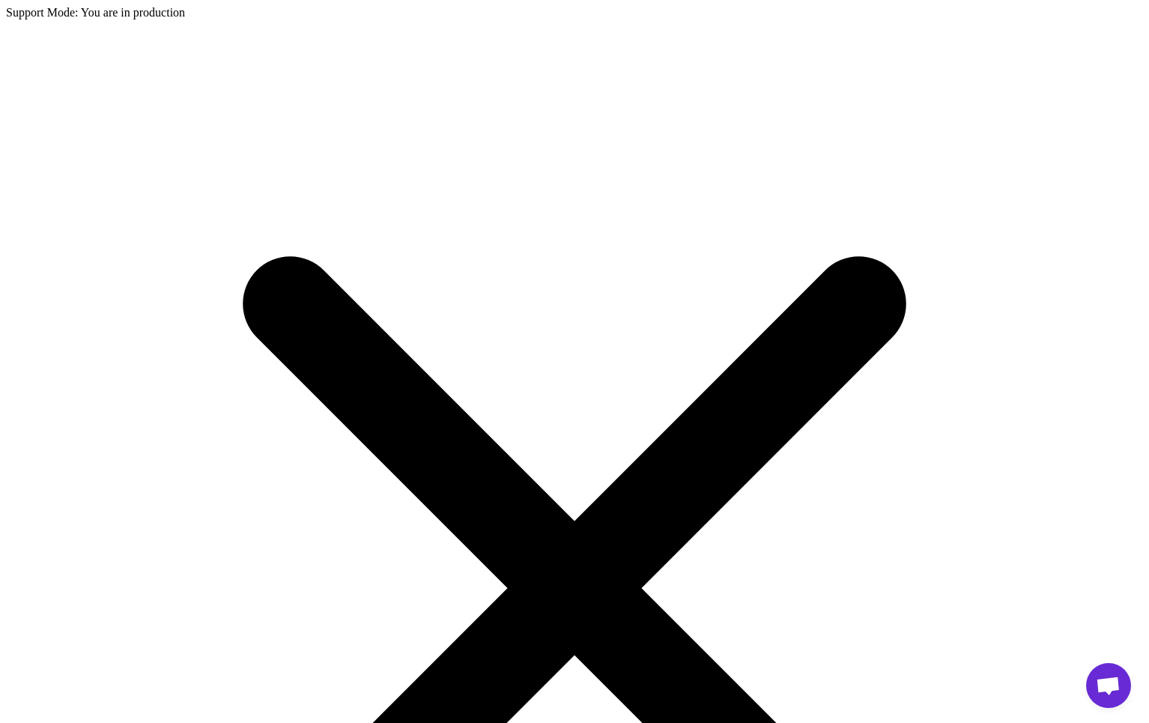
click at [859, 304] on icon at bounding box center [575, 588] width 569 height 569
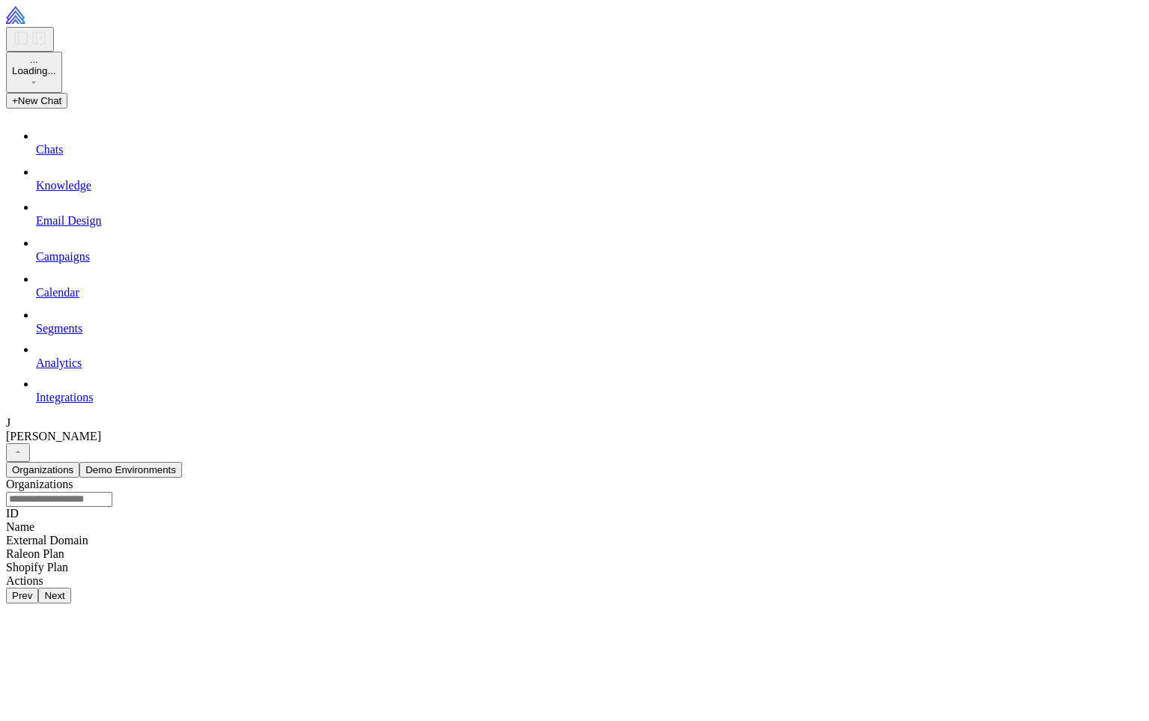
click at [112, 492] on input "text" at bounding box center [59, 499] width 106 height 15
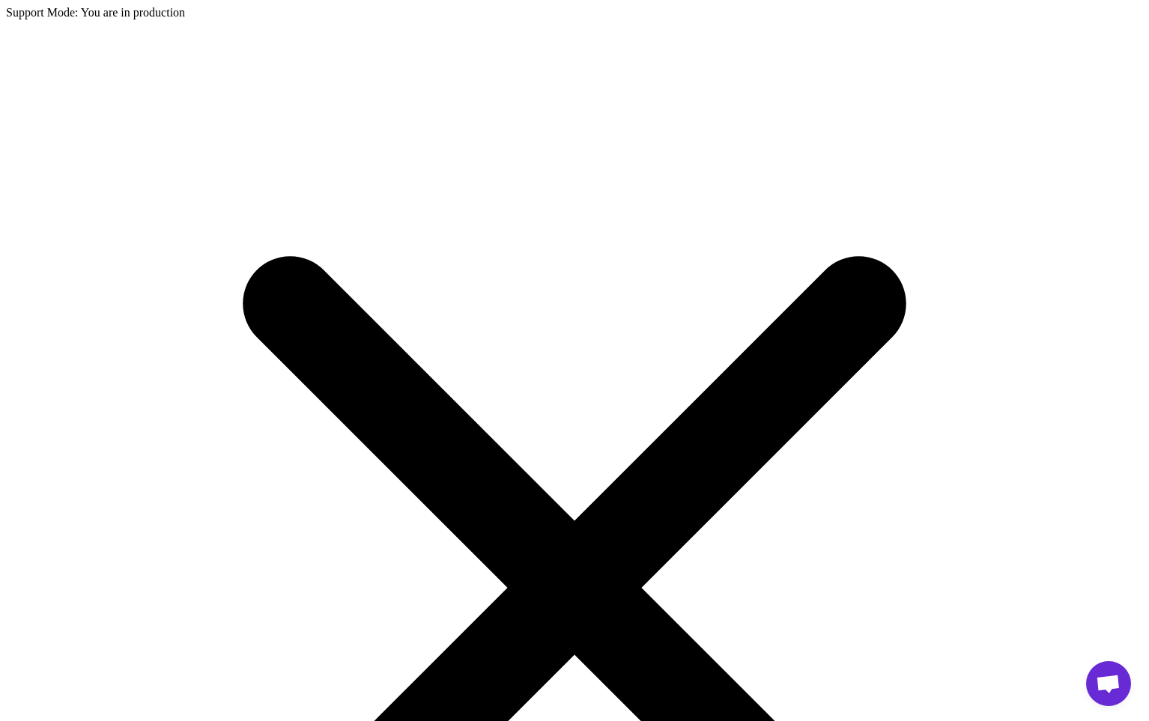
type input "****"
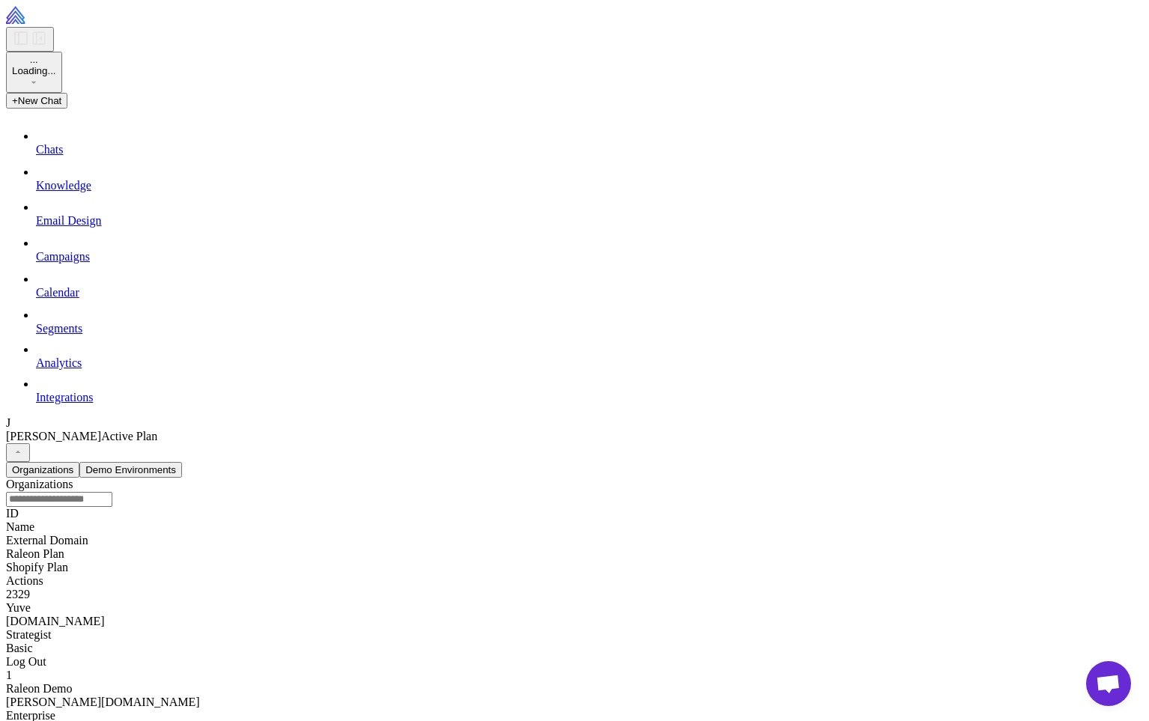
click at [85, 263] on span "Campaigns" at bounding box center [63, 256] width 54 height 13
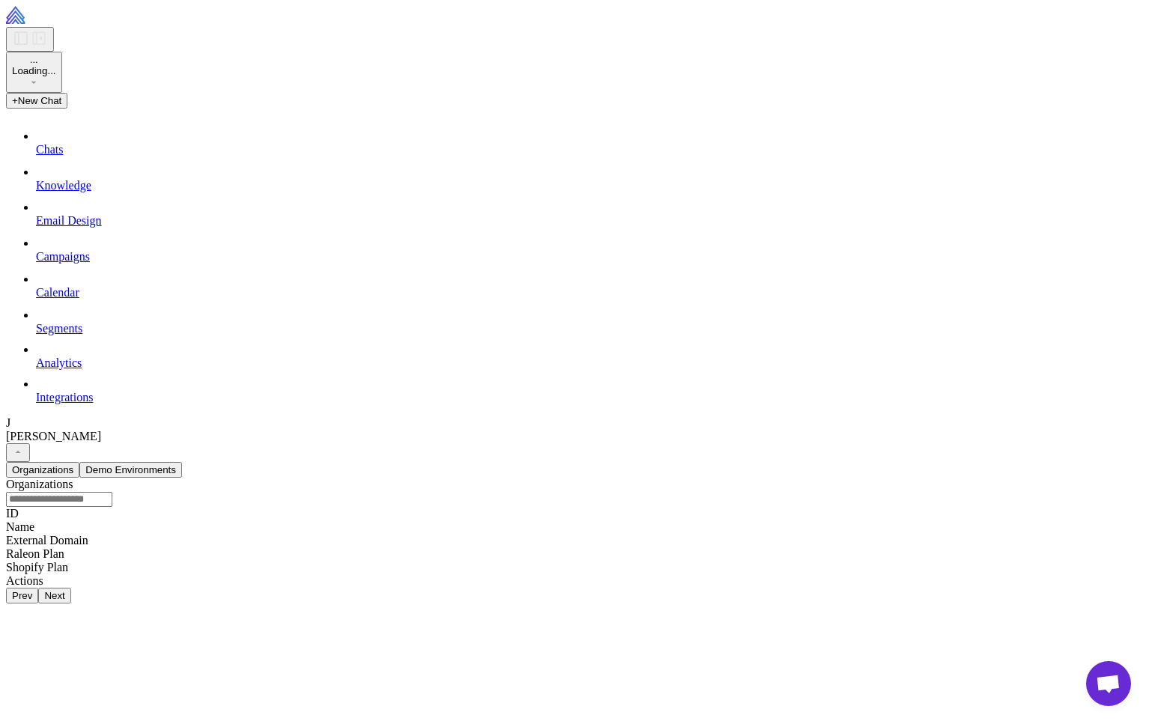
click at [112, 492] on input "text" at bounding box center [59, 499] width 106 height 15
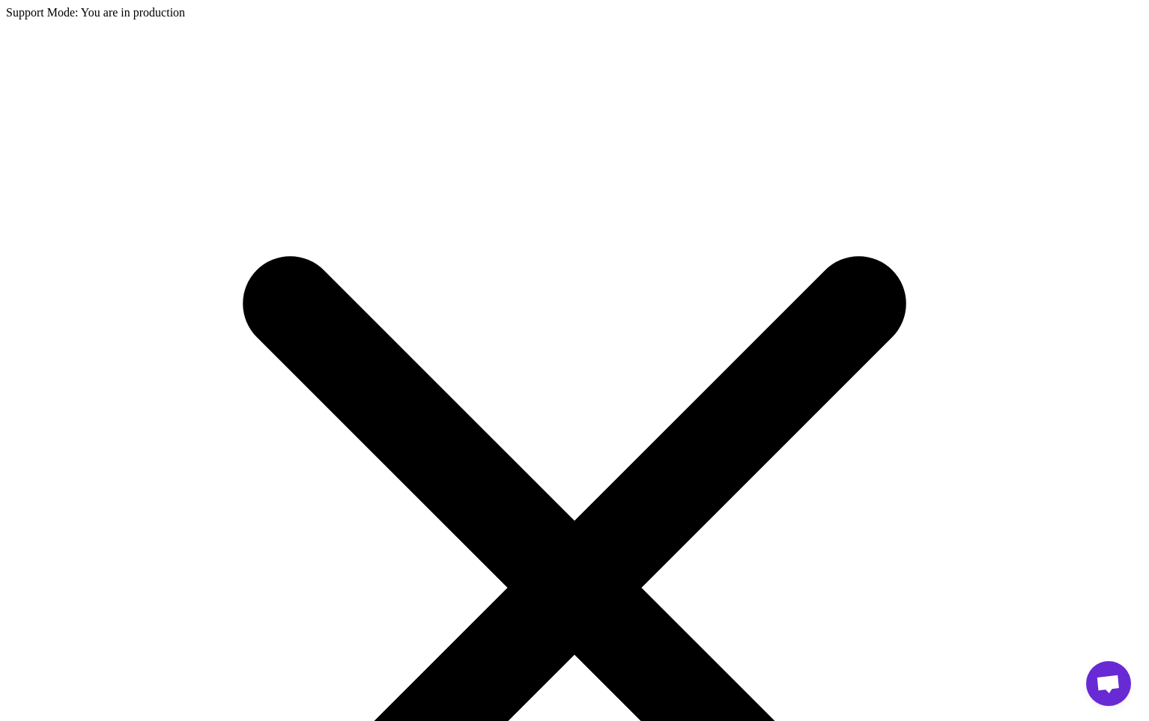
type input "****"
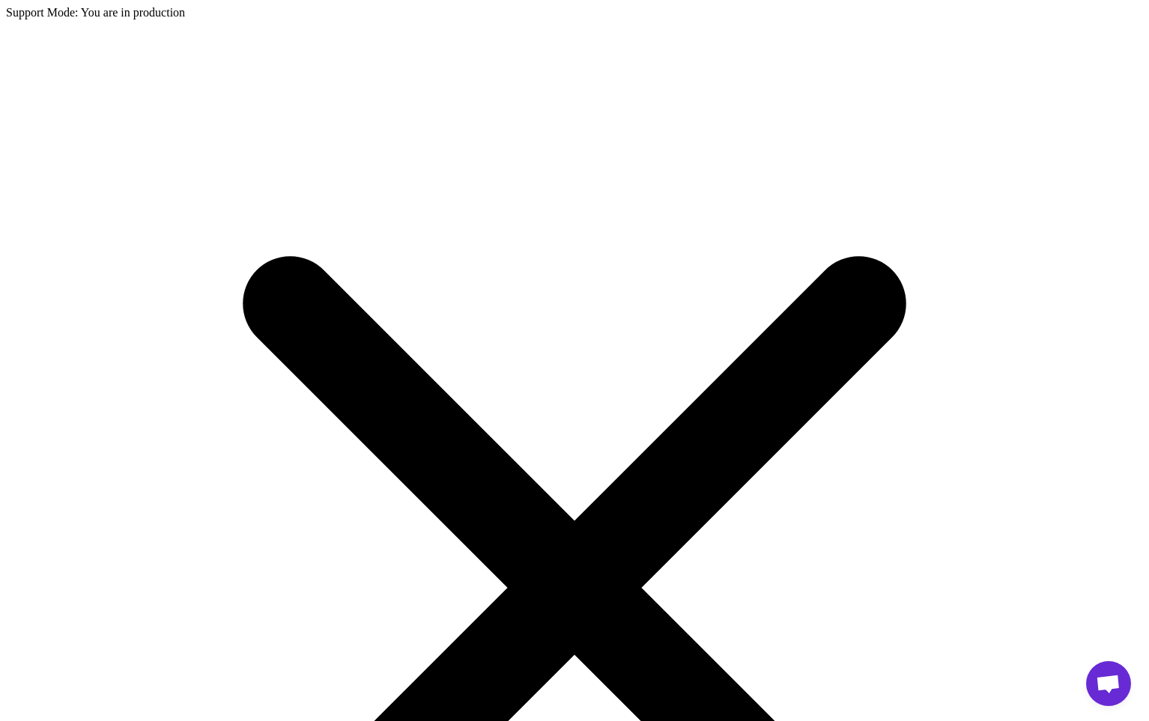
click at [1121, 23] on icon at bounding box center [574, 587] width 1137 height 1137
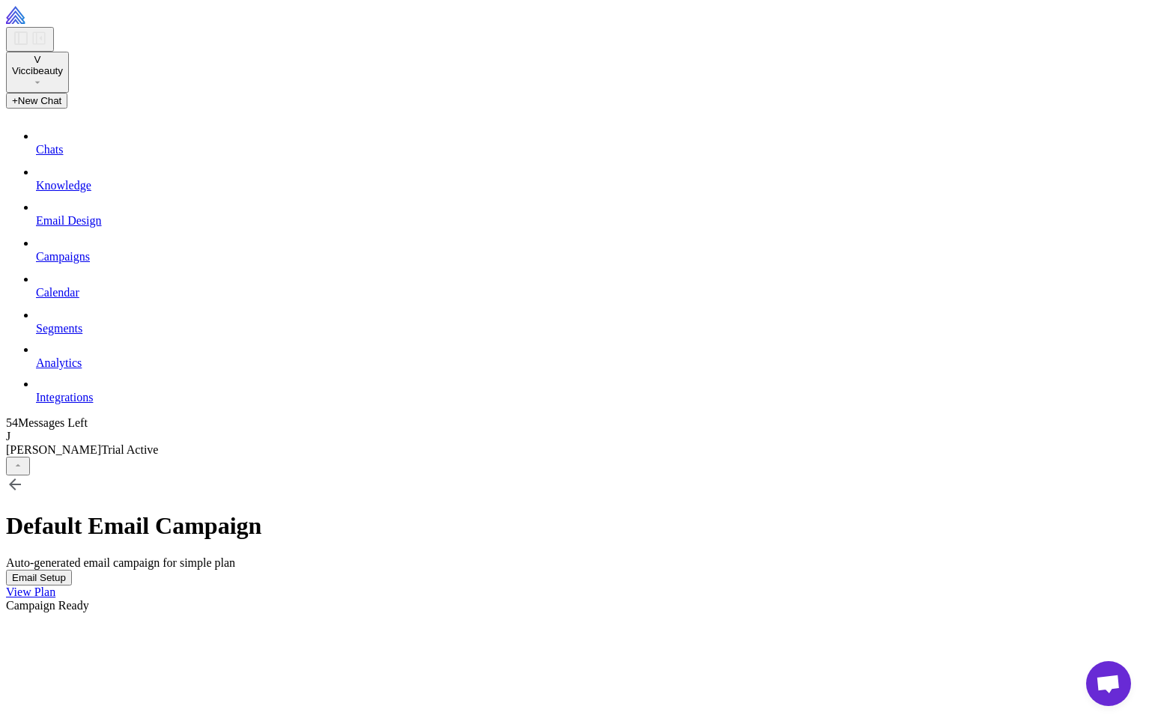
drag, startPoint x: 1103, startPoint y: 29, endPoint x: 1119, endPoint y: 27, distance: 15.9
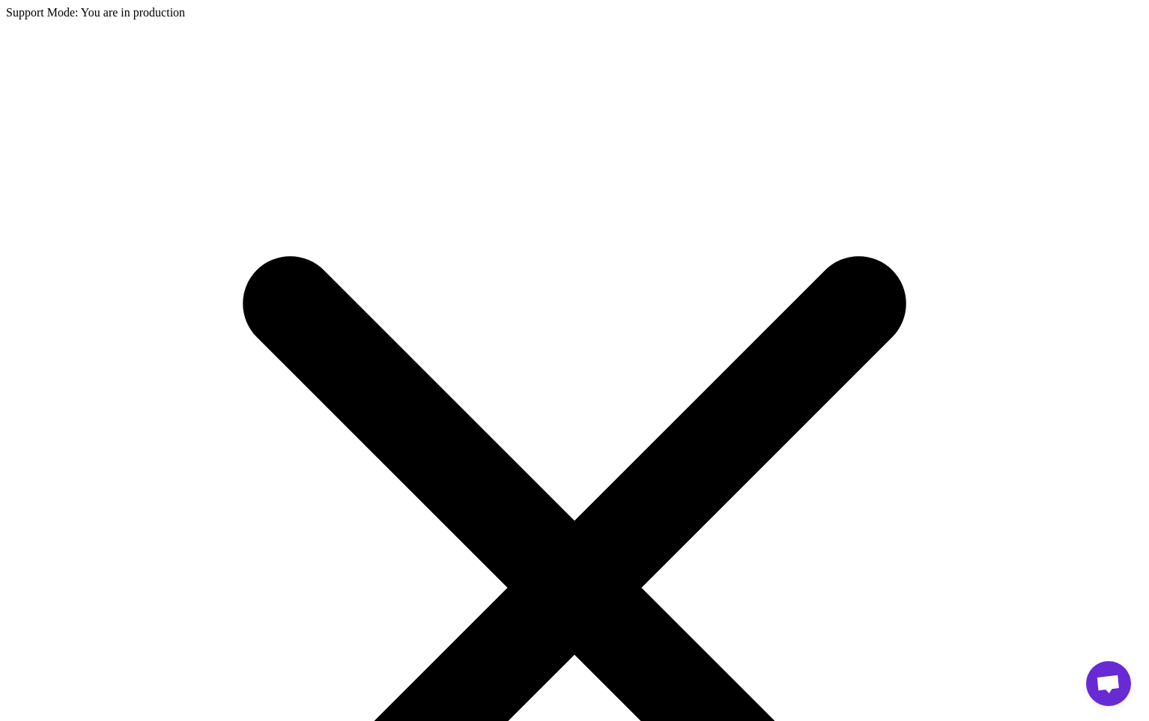
scroll to position [4419, 0]
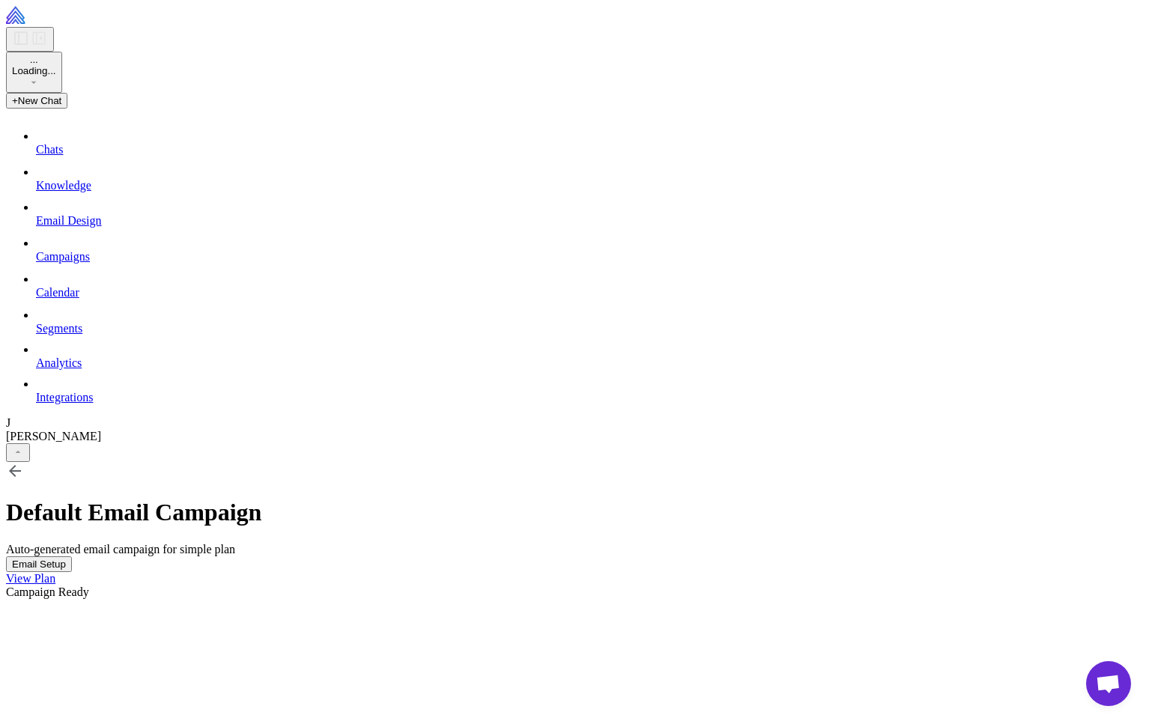
scroll to position [4419, 0]
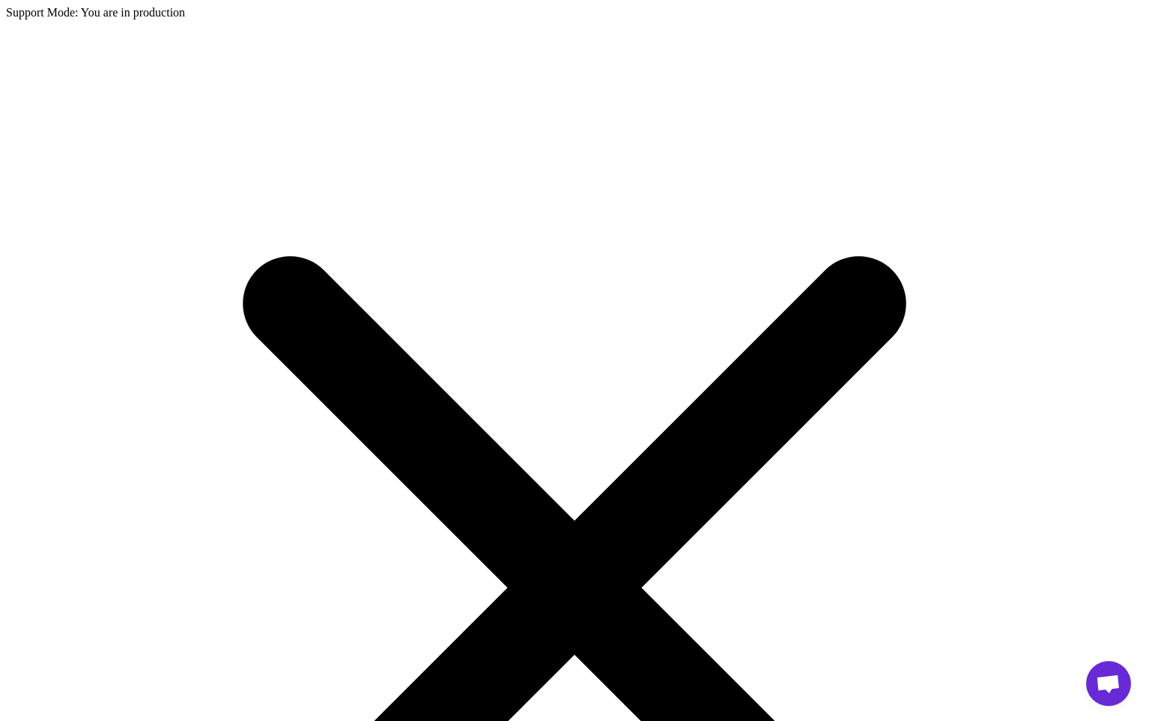
click at [1118, 19] on icon at bounding box center [574, 587] width 1137 height 1137
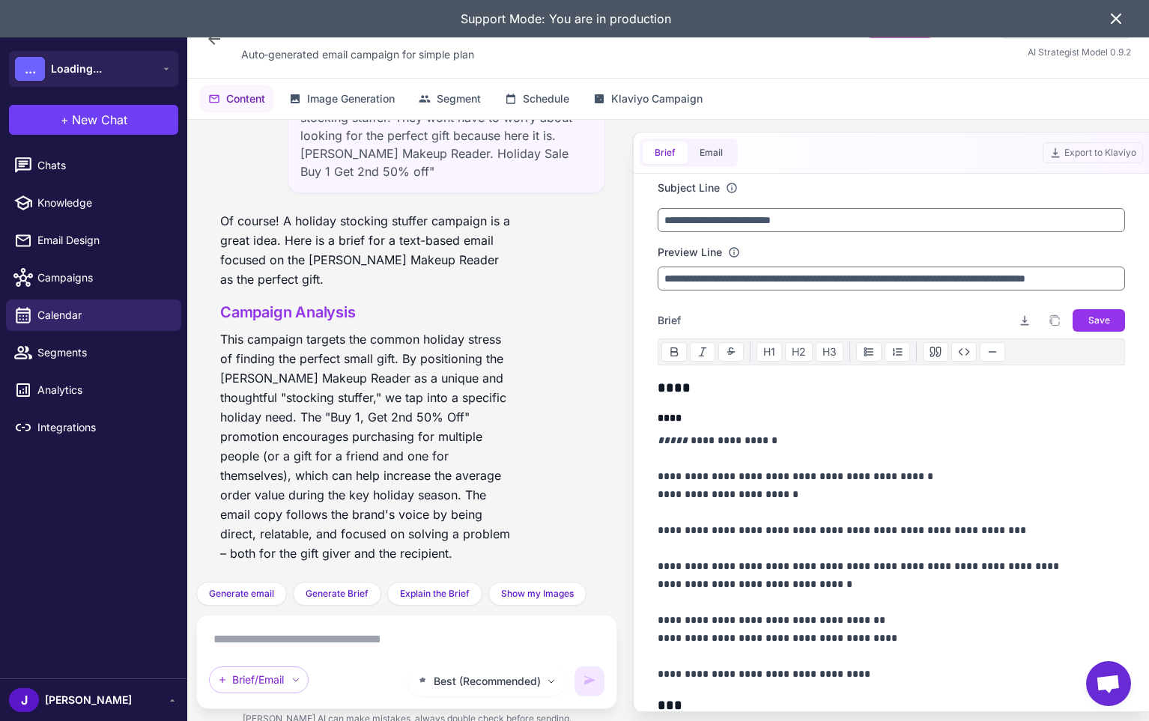
scroll to position [4419, 0]
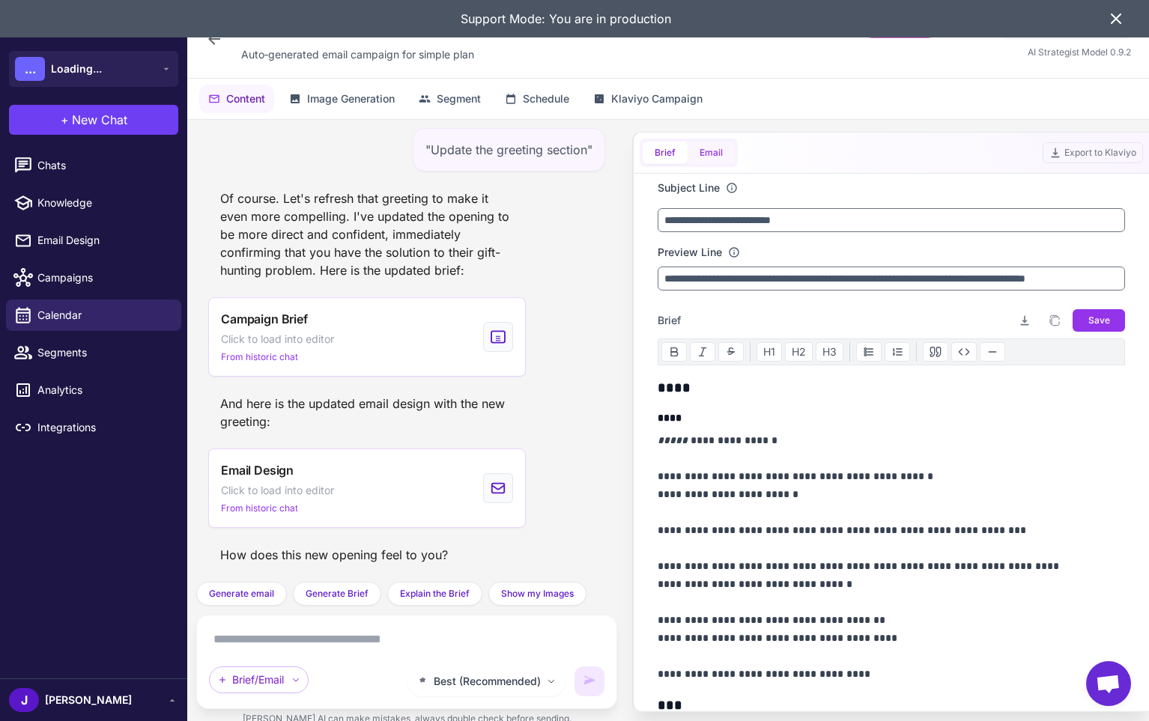
click at [705, 147] on button "Email" at bounding box center [711, 153] width 47 height 22
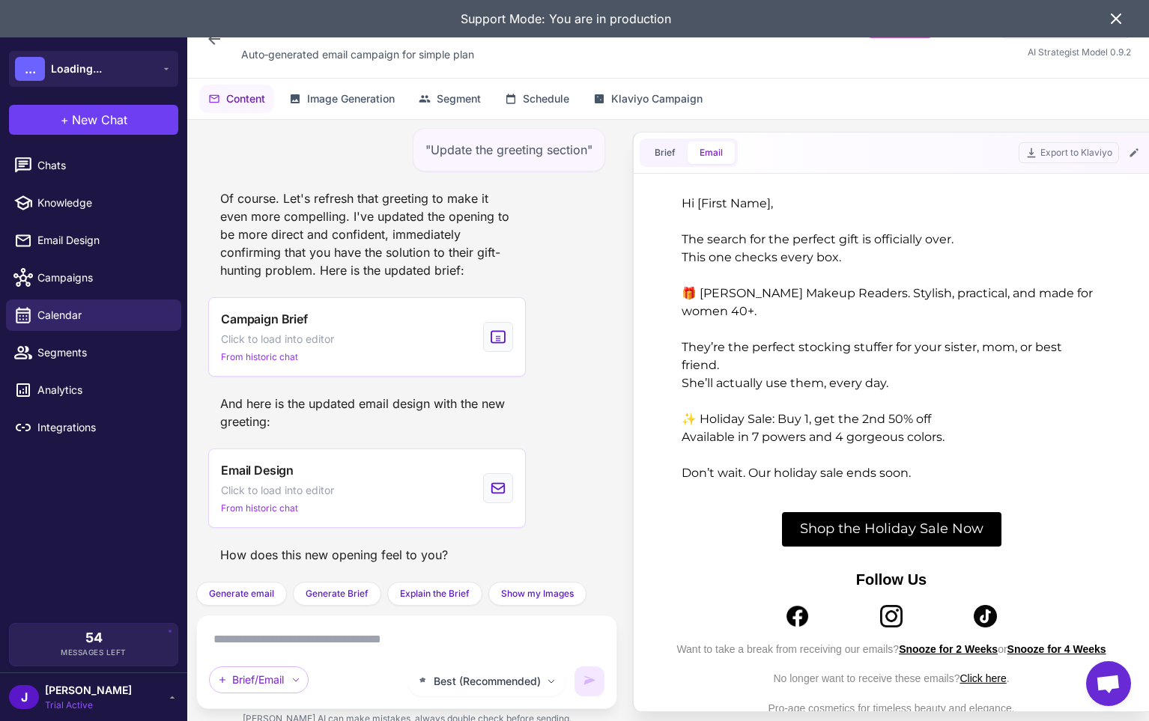
scroll to position [0, 0]
click at [1143, 156] on div "Brief Email Export to Klaviyo" at bounding box center [891, 153] width 515 height 41
click at [1130, 151] on icon at bounding box center [1134, 153] width 12 height 12
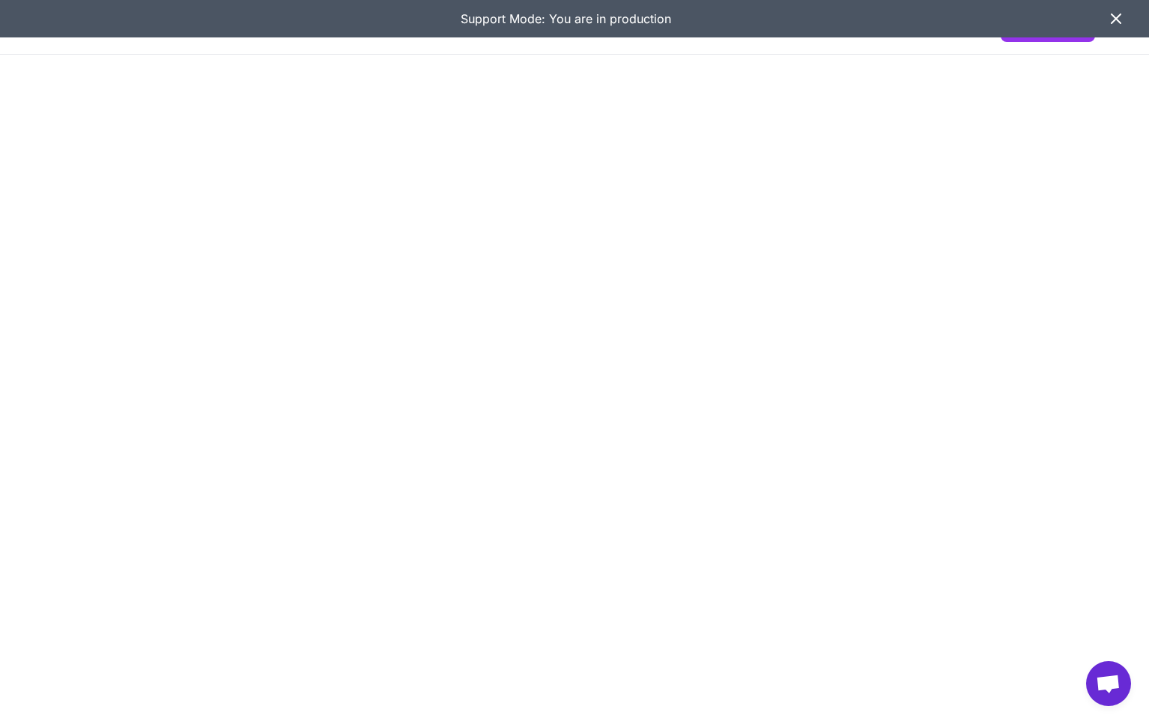
click at [1116, 20] on icon at bounding box center [1116, 18] width 9 height 9
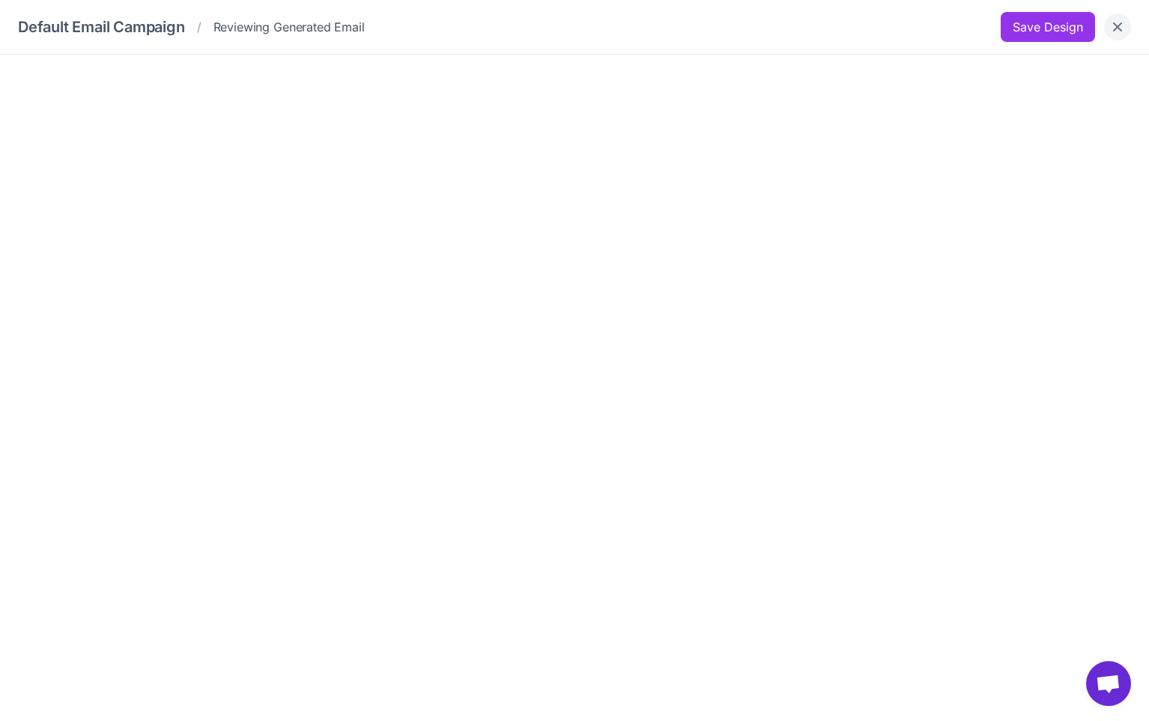
click at [1118, 26] on icon "Close" at bounding box center [1117, 26] width 9 height 9
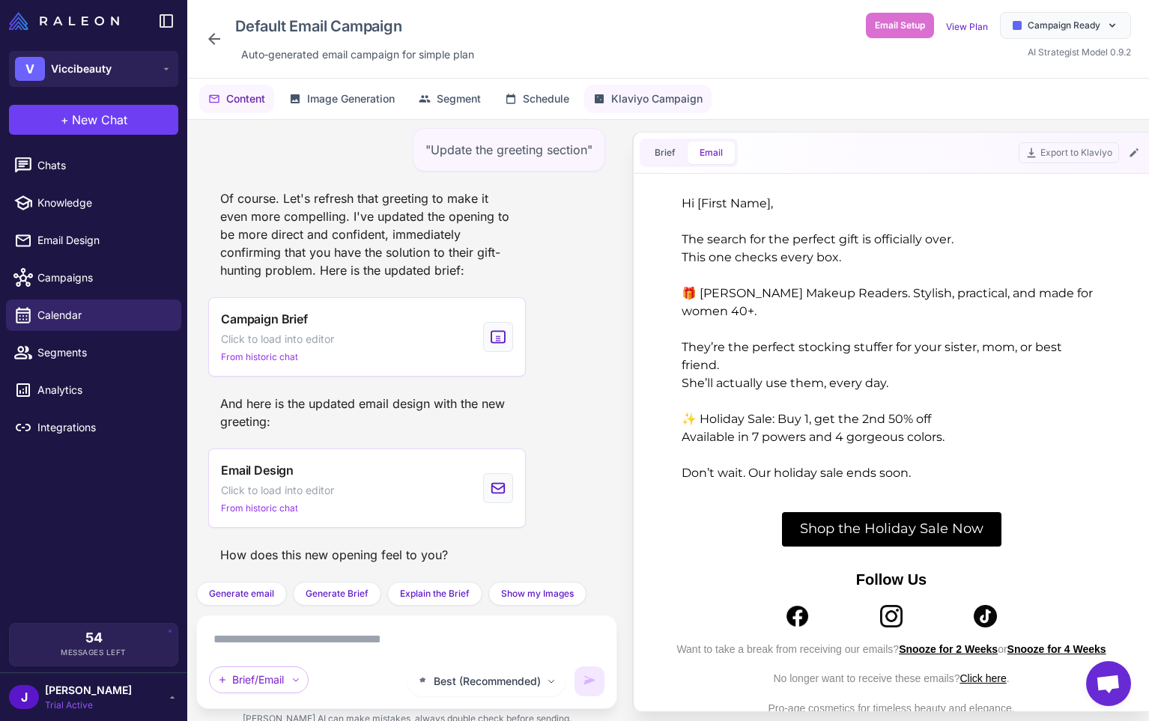
click at [654, 96] on span "Klaviyo Campaign" at bounding box center [656, 99] width 91 height 16
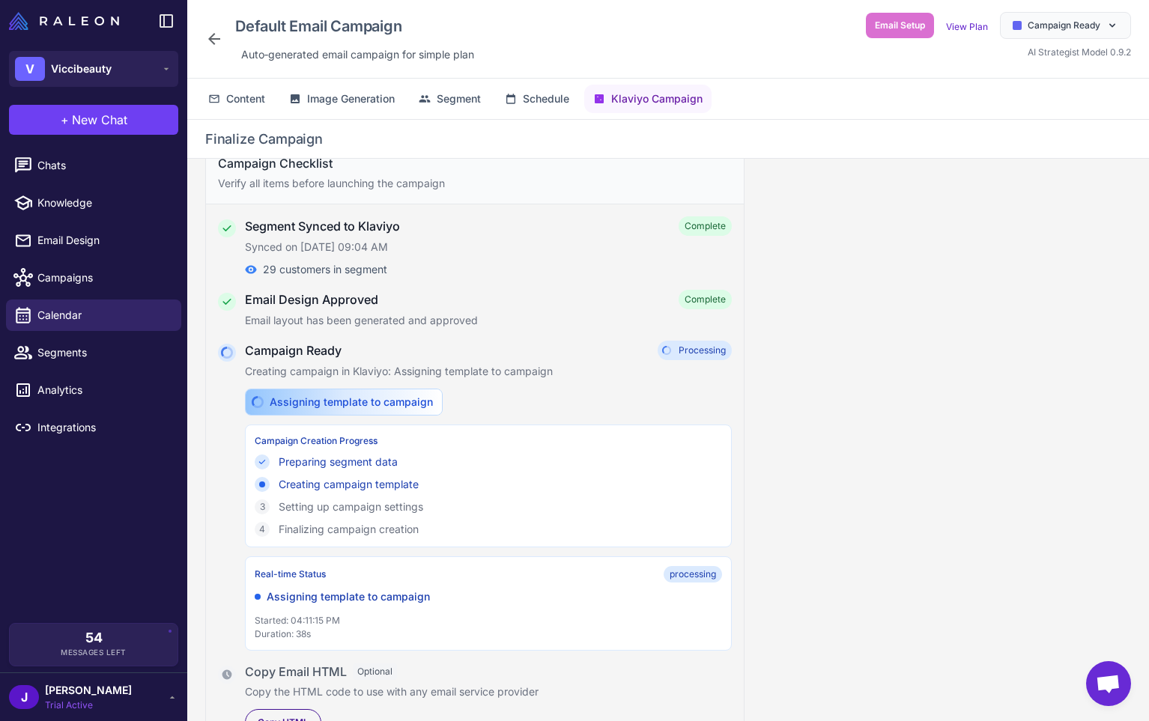
scroll to position [37, 0]
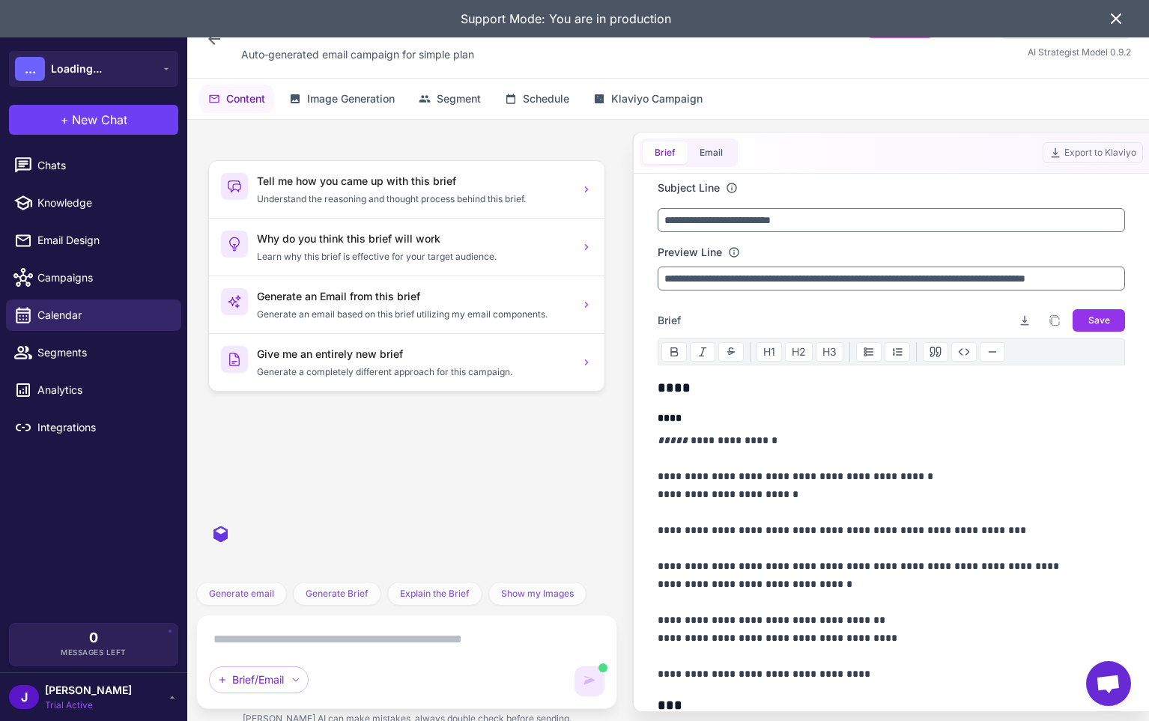
scroll to position [4419, 0]
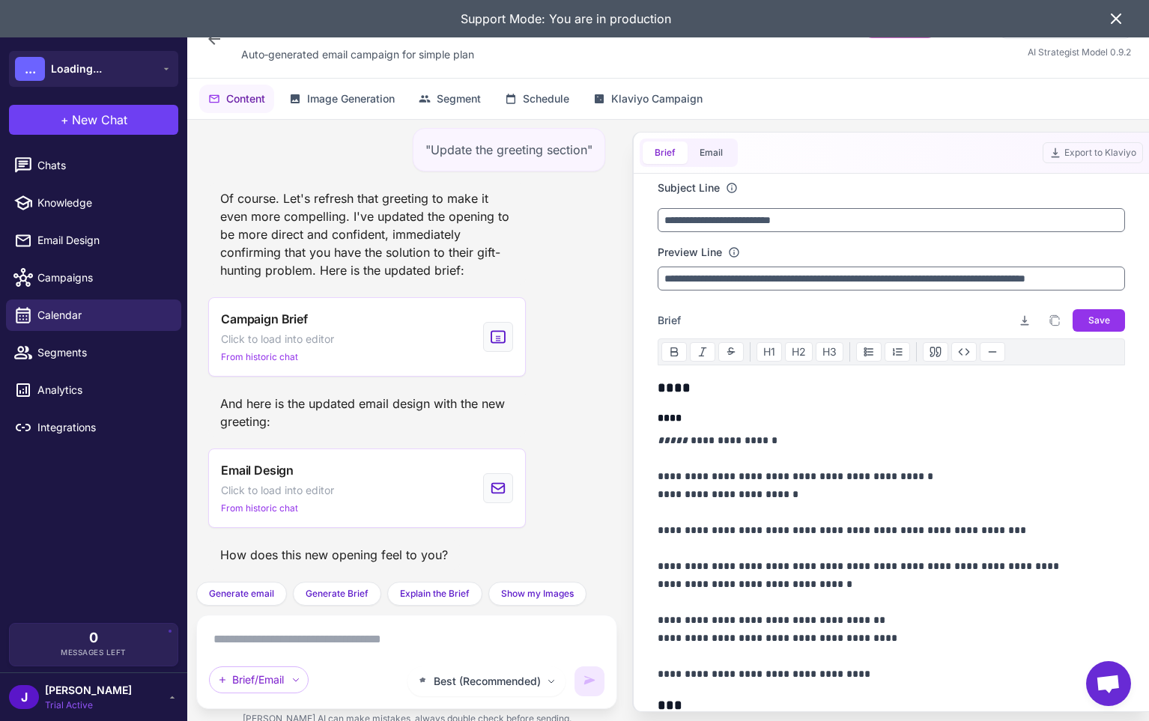
click at [710, 171] on div "Brief Email Export to Klaviyo" at bounding box center [891, 153] width 515 height 41
click at [707, 154] on button "Email" at bounding box center [711, 153] width 47 height 22
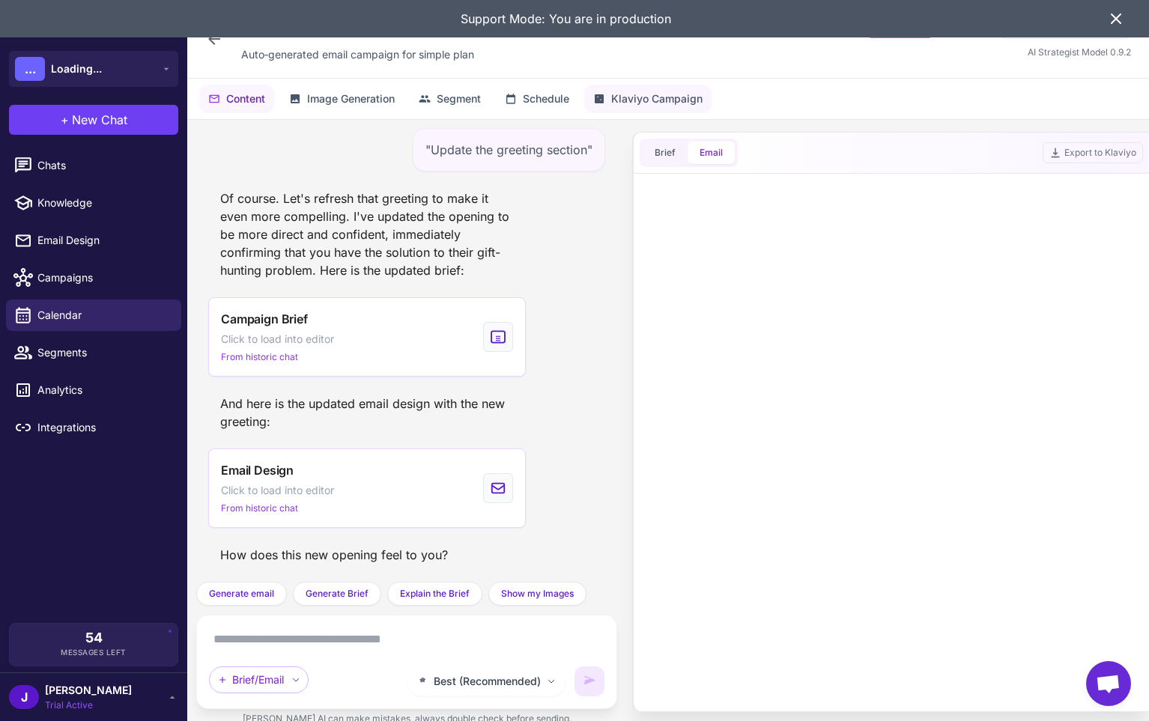
click at [687, 92] on span "Klaviyo Campaign" at bounding box center [656, 99] width 91 height 16
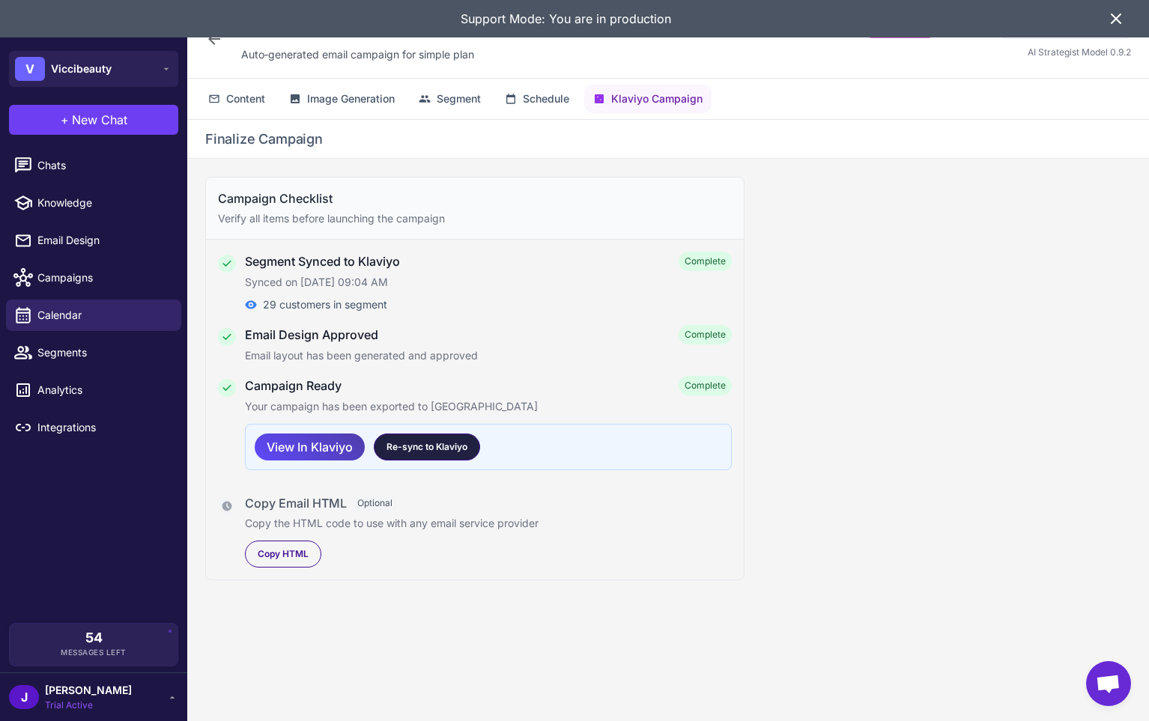
click at [416, 451] on span "Re-sync to Klaviyo" at bounding box center [427, 446] width 81 height 13
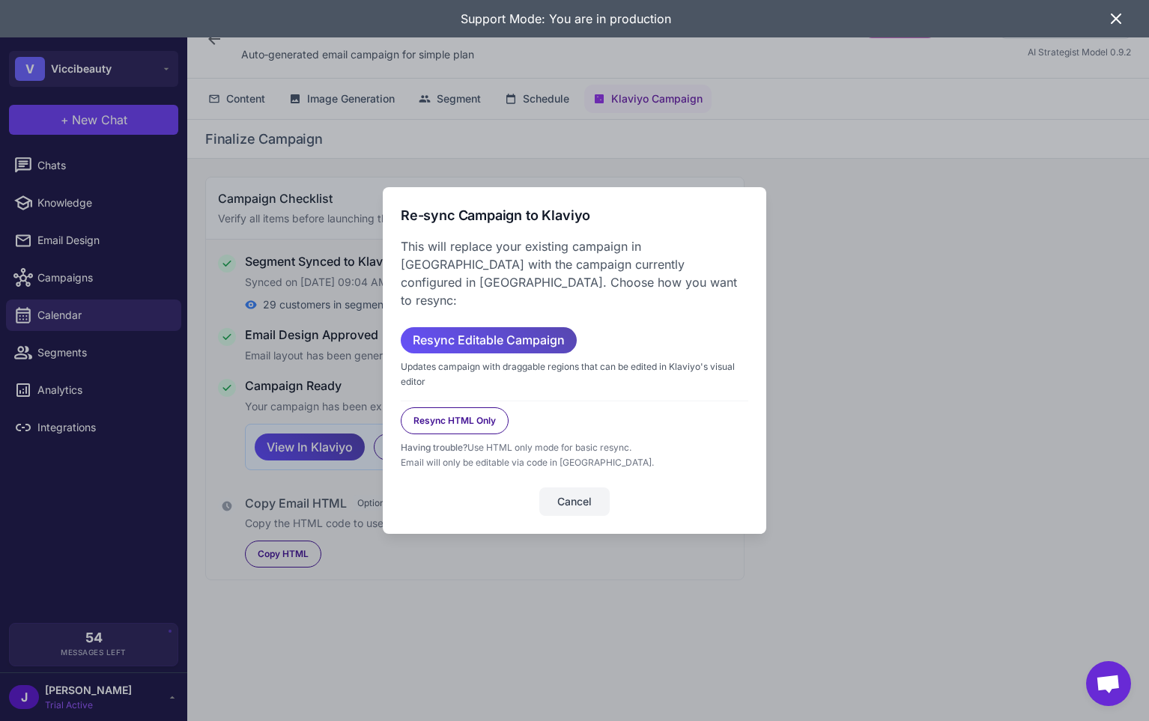
click at [536, 336] on span "Resync Editable Campaign" at bounding box center [489, 340] width 152 height 26
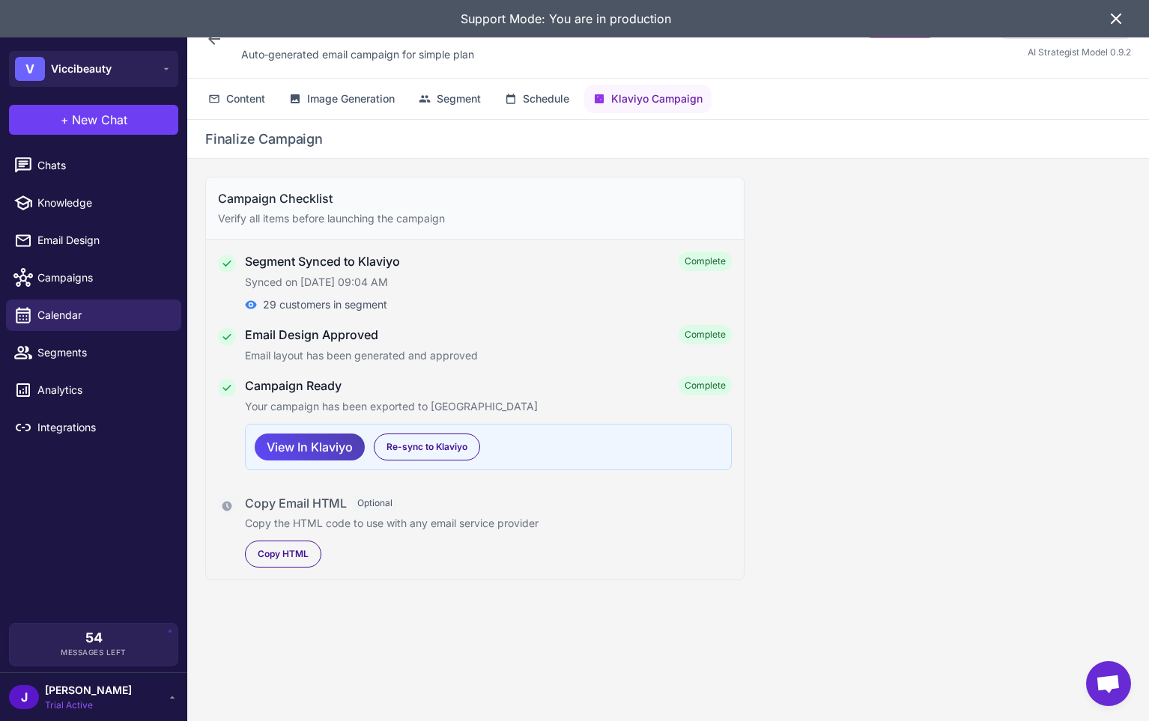
click at [908, 428] on div "Campaign Checklist Verify all items before launching the campaign Segment Synce…" at bounding box center [668, 452] width 962 height 587
